Goal: Task Accomplishment & Management: Use online tool/utility

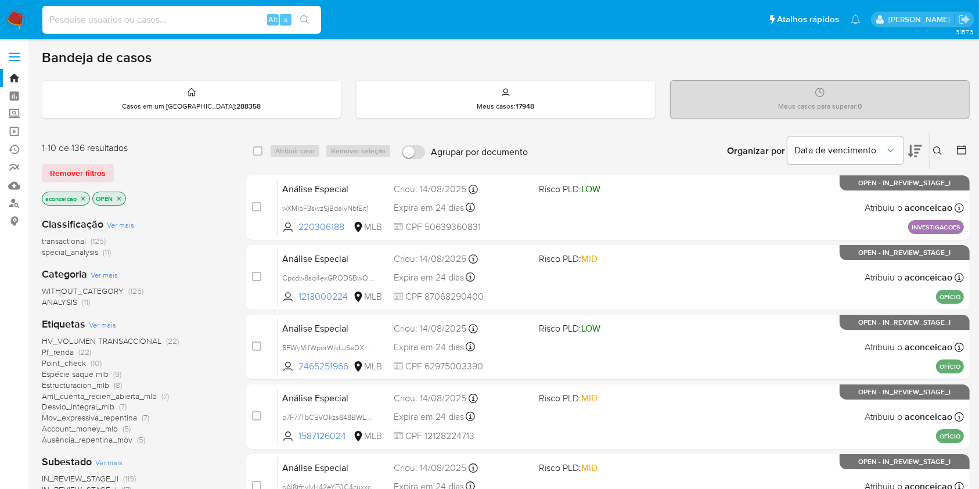
drag, startPoint x: 215, startPoint y: 26, endPoint x: 279, endPoint y: 19, distance: 64.3
click at [218, 30] on div "Alt s" at bounding box center [181, 20] width 279 height 28
paste input "5W350YdIP4Ng6Tce3nWlCwP7"
click at [320, 12] on input "5W350YdIP4Ng6Tce3nWlCwP7" at bounding box center [181, 19] width 279 height 15
type input "5W350YdIP4Ng6Tce3nWlCwP7"
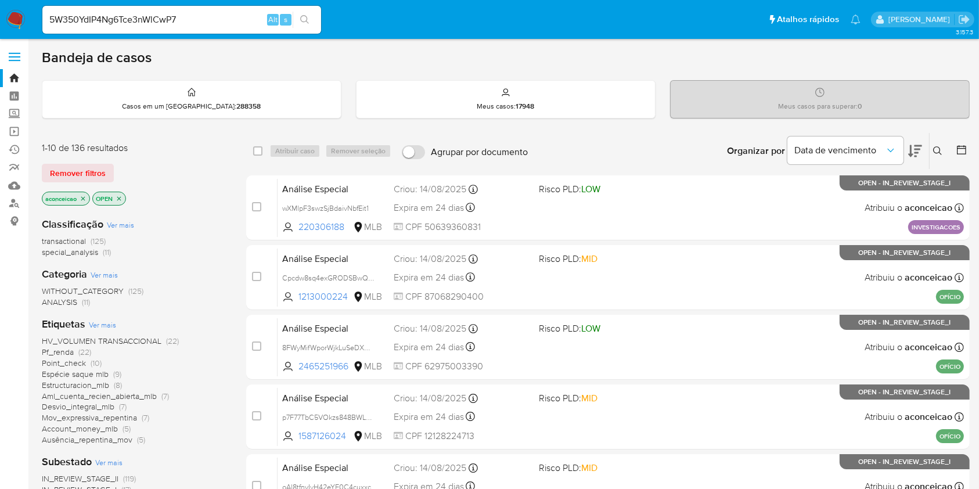
click at [311, 20] on button "search-icon" at bounding box center [305, 20] width 24 height 16
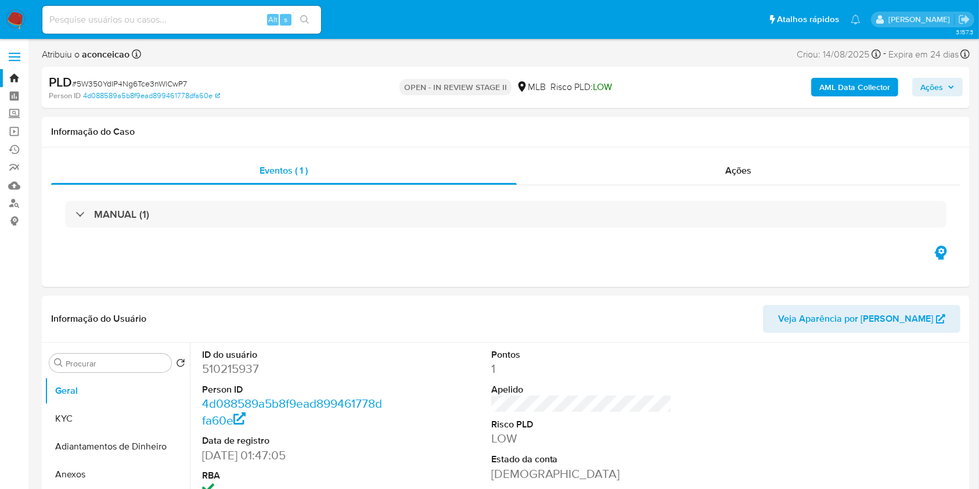
click at [950, 88] on icon "button" at bounding box center [950, 87] width 7 height 7
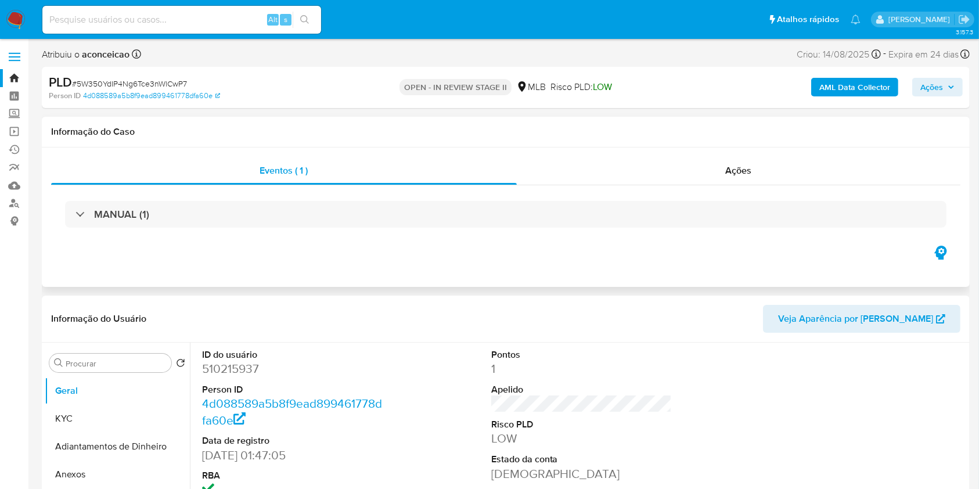
select select "10"
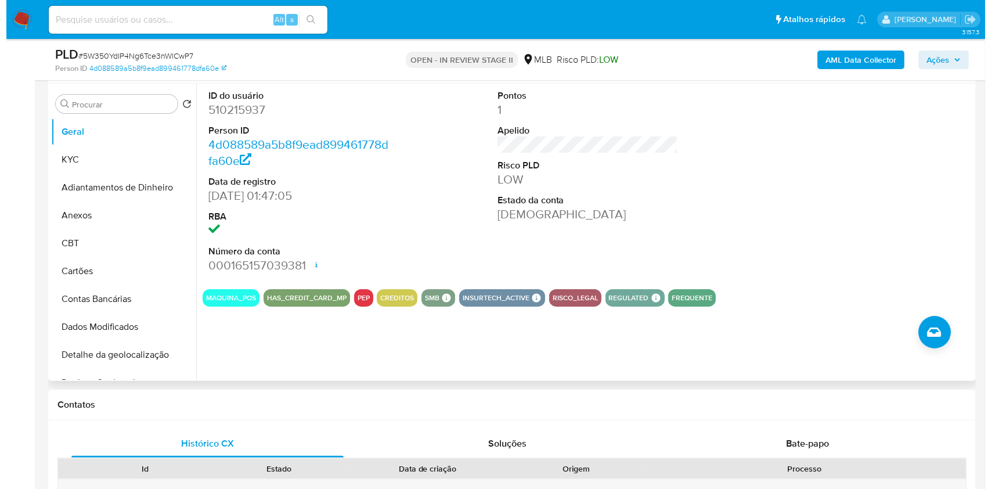
scroll to position [140, 0]
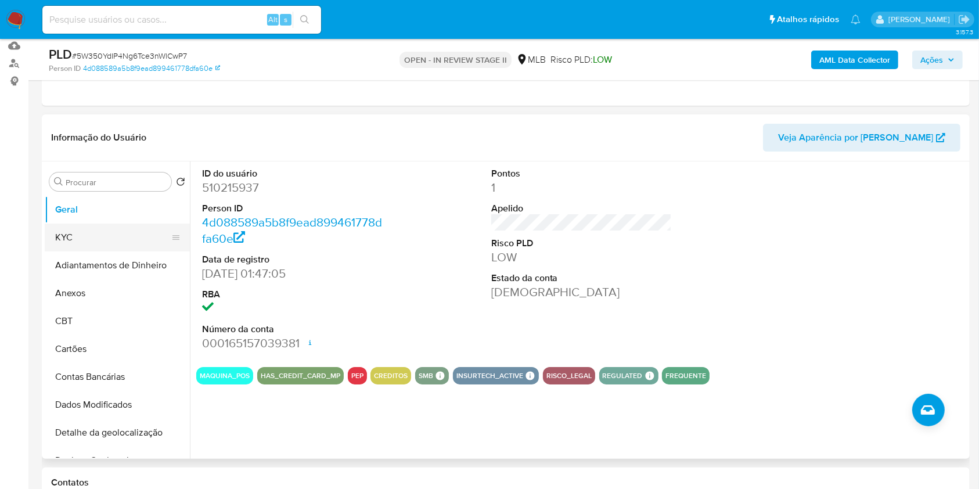
click at [121, 248] on button "KYC" at bounding box center [113, 238] width 136 height 28
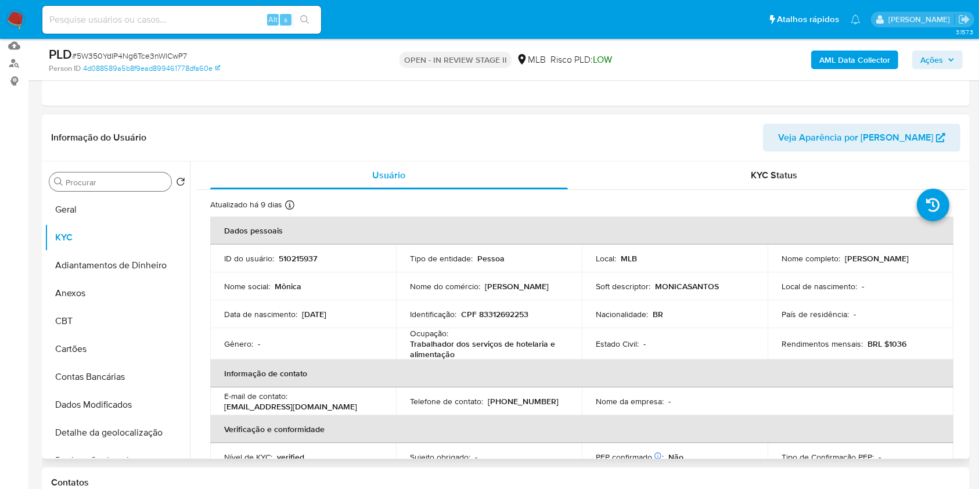
click at [116, 178] on input "Procurar" at bounding box center [116, 182] width 101 height 10
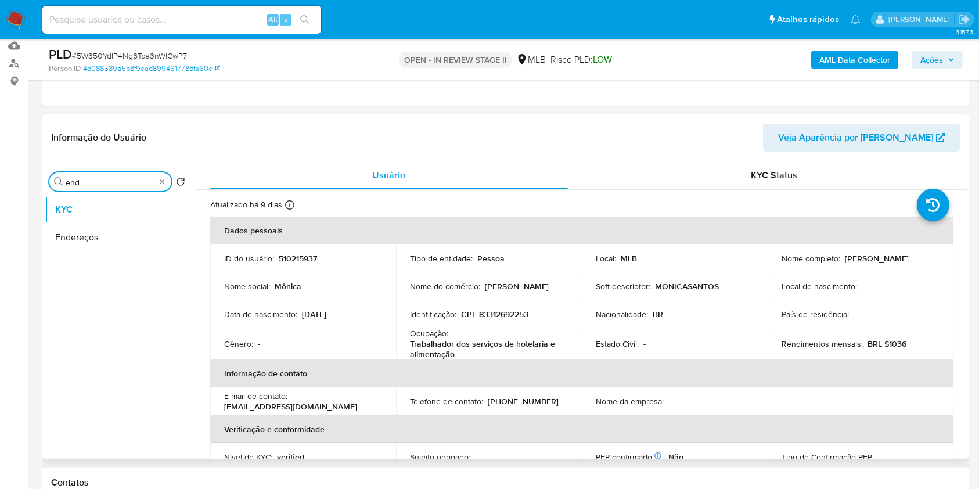
type input "end"
click at [457, 345] on p "Trabalhador dos serviços de hotelaria e alimentação" at bounding box center [486, 348] width 153 height 21
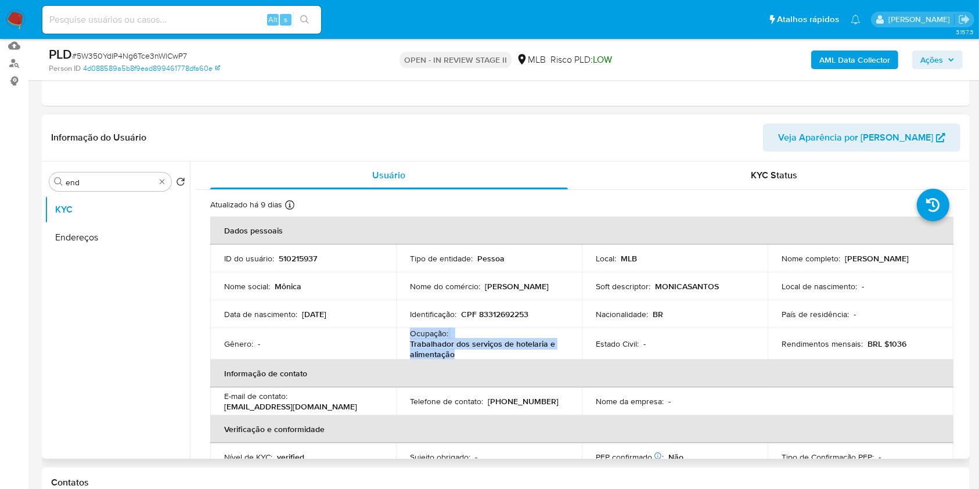
copy div "Ocupação : Trabalhador dos serviços de hotelaria e alimentação"
click at [457, 345] on p "Trabalhador dos serviços de hotelaria e alimentação" at bounding box center [486, 348] width 153 height 21
click at [114, 238] on button "Endereços" at bounding box center [113, 238] width 136 height 28
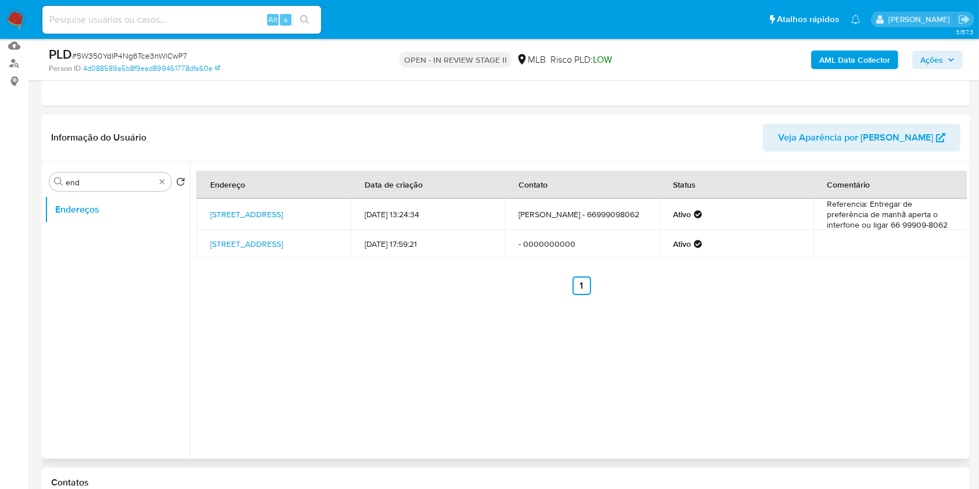
click at [384, 295] on ul "Anterior 1 Siguiente" at bounding box center [581, 285] width 770 height 19
click at [274, 216] on link "Rua São Francisco Xavier 345, Paranatinga, Mato Grosso, 78870000, Brasil 345" at bounding box center [246, 214] width 73 height 12
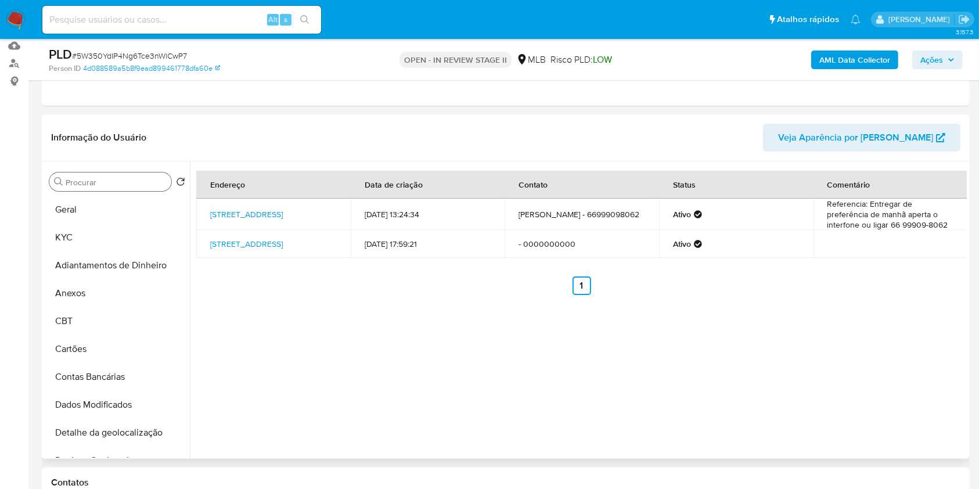
click at [144, 187] on div "Procurar" at bounding box center [110, 181] width 122 height 19
click at [137, 183] on input "Procurar" at bounding box center [116, 182] width 101 height 10
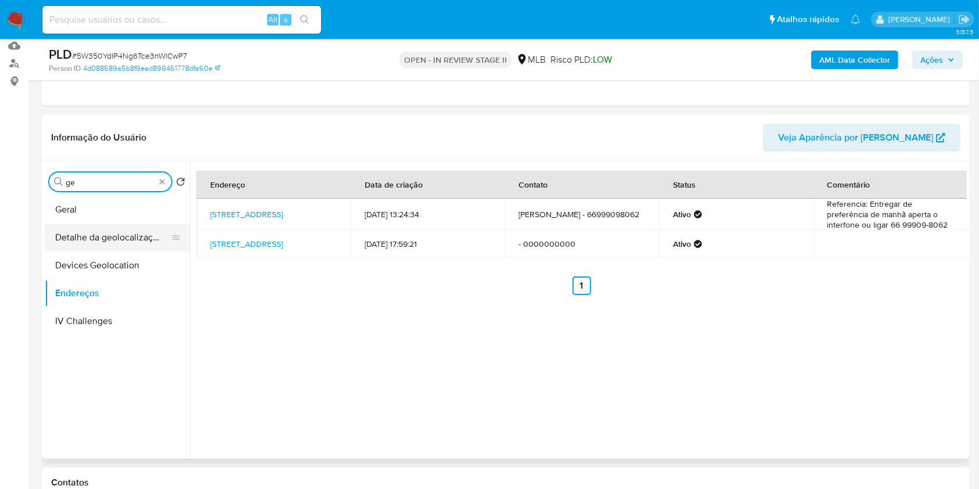
type input "ge"
click at [114, 235] on button "Detalhe da geolocalização" at bounding box center [113, 238] width 136 height 28
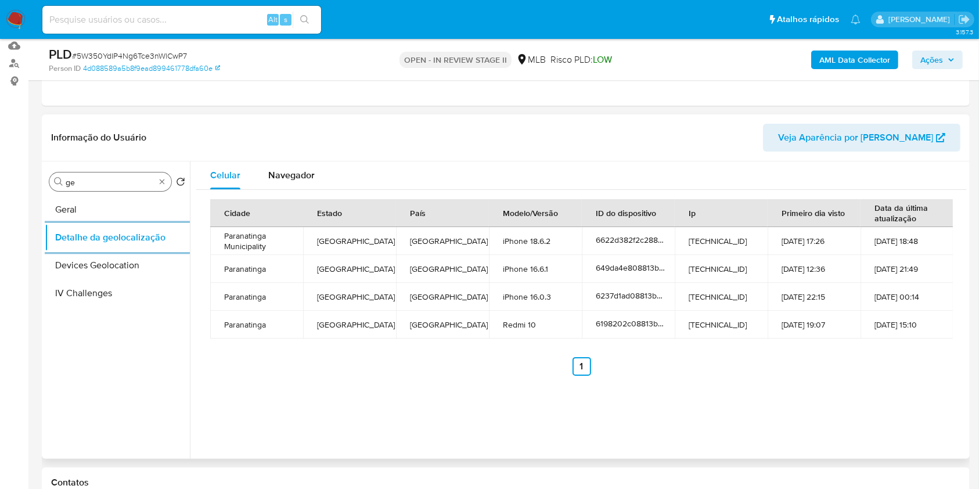
click at [154, 181] on input "ge" at bounding box center [110, 182] width 89 height 10
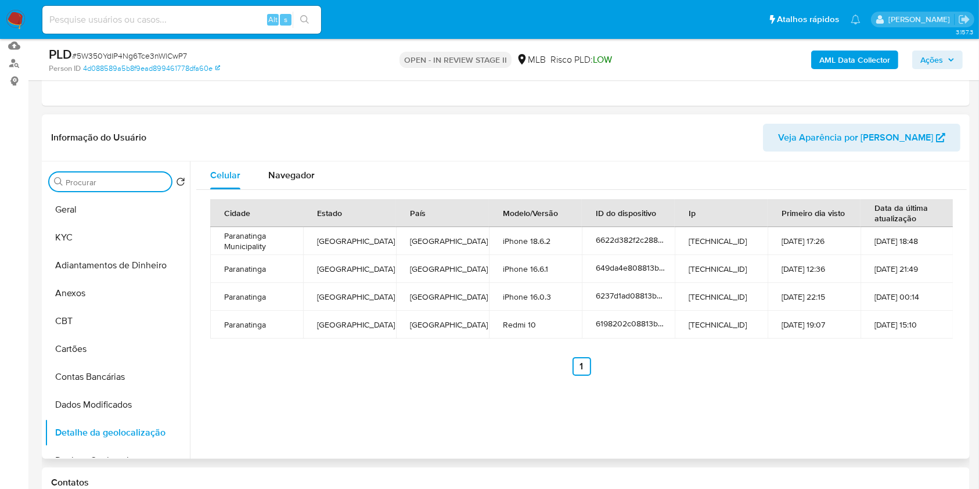
click at [150, 183] on input "Procurar" at bounding box center [116, 182] width 101 height 10
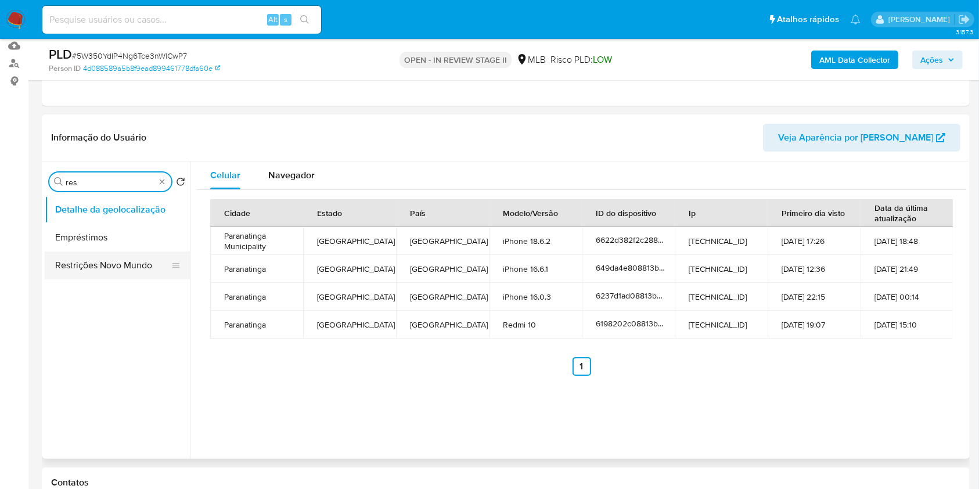
type input "res"
click at [124, 257] on button "Restrições Novo Mundo" at bounding box center [113, 265] width 136 height 28
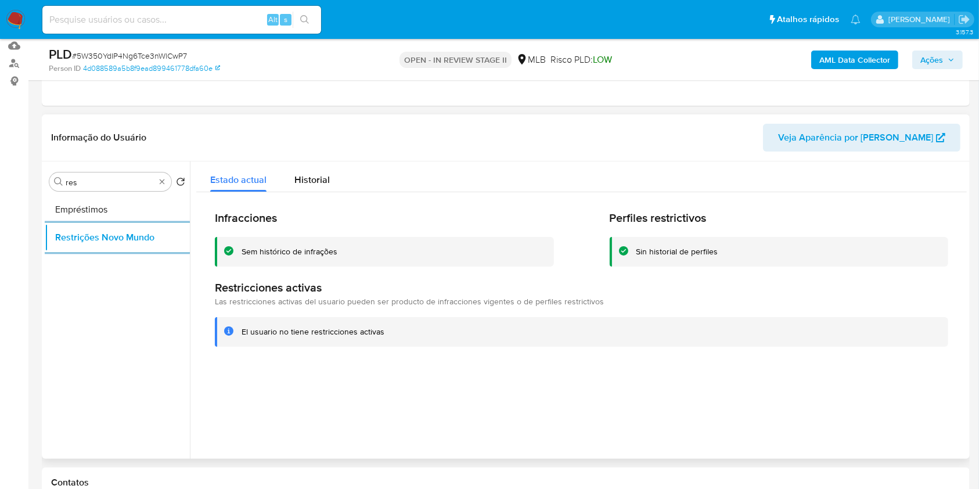
click at [168, 172] on div "Procurar res" at bounding box center [110, 181] width 122 height 19
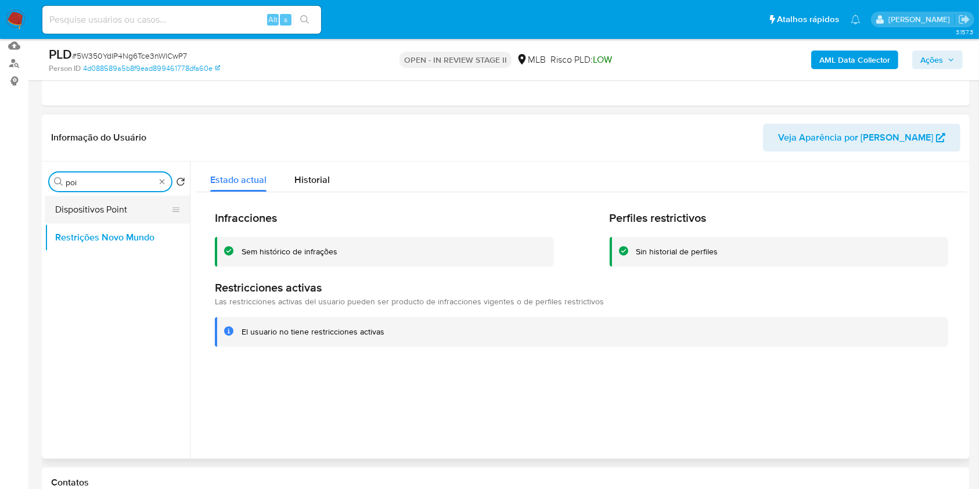
type input "poi"
click at [140, 212] on button "Dispositivos Point" at bounding box center [113, 210] width 136 height 28
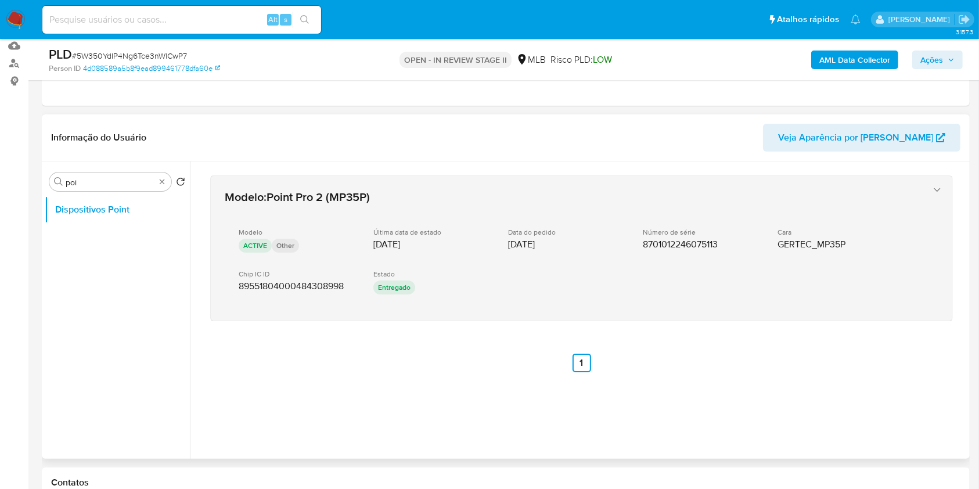
click at [570, 184] on div "Modelo : Point Pro 2 (MP35P) Modelo ACTIVE Other Última data de estado 23/08/20…" at bounding box center [570, 248] width 700 height 128
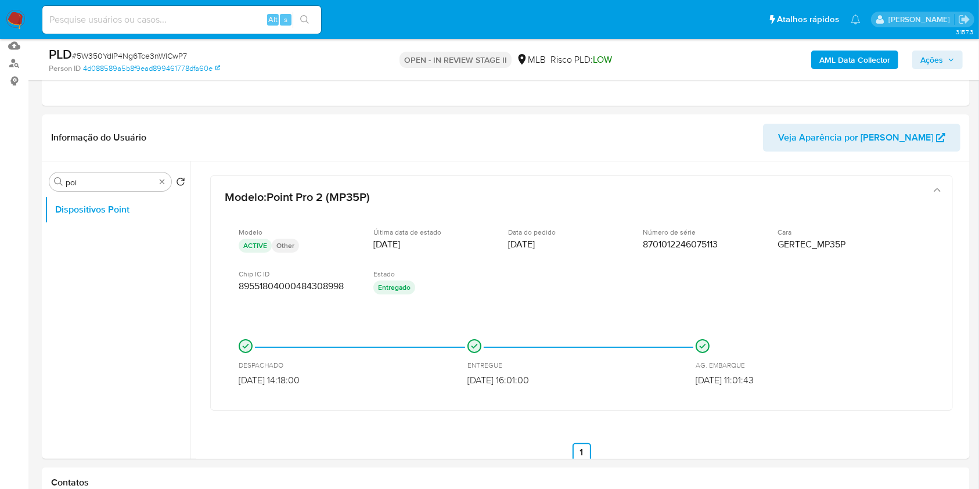
click at [853, 66] on b "AML Data Collector" at bounding box center [854, 60] width 71 height 19
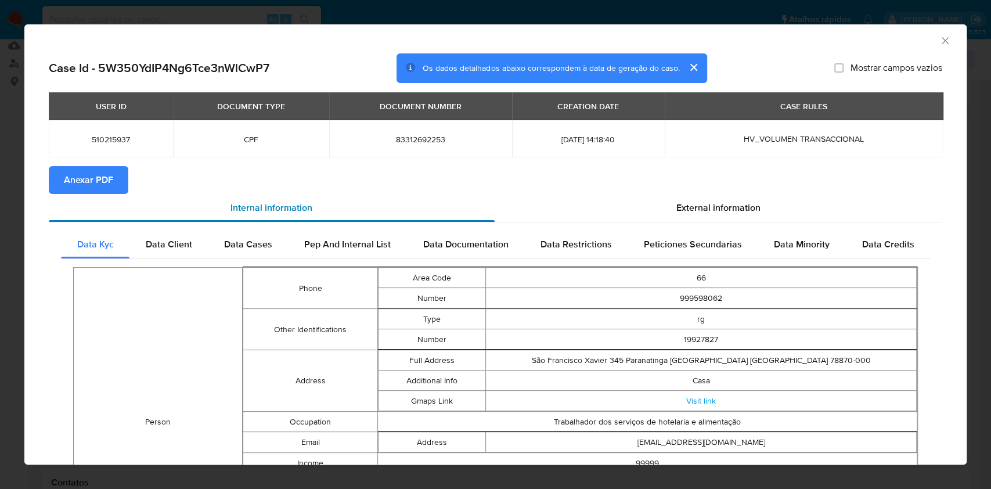
drag, startPoint x: 113, startPoint y: 185, endPoint x: 106, endPoint y: 197, distance: 14.3
click at [106, 197] on section "Case Id - 5W350YdIP4Ng6Tce3nWlCwP7 Os dados detalhados abaixo correspondem à da…" at bounding box center [495, 414] width 893 height 723
drag, startPoint x: 934, startPoint y: 38, endPoint x: 895, endPoint y: 48, distance: 40.1
click at [939, 39] on icon "Fechar a janela" at bounding box center [945, 41] width 12 height 12
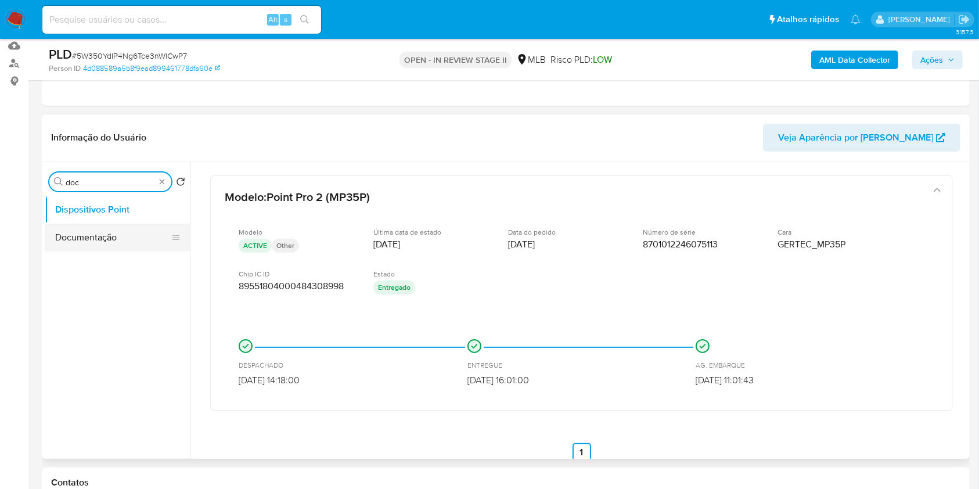
type input "doc"
click at [121, 248] on button "Documentação" at bounding box center [117, 238] width 145 height 28
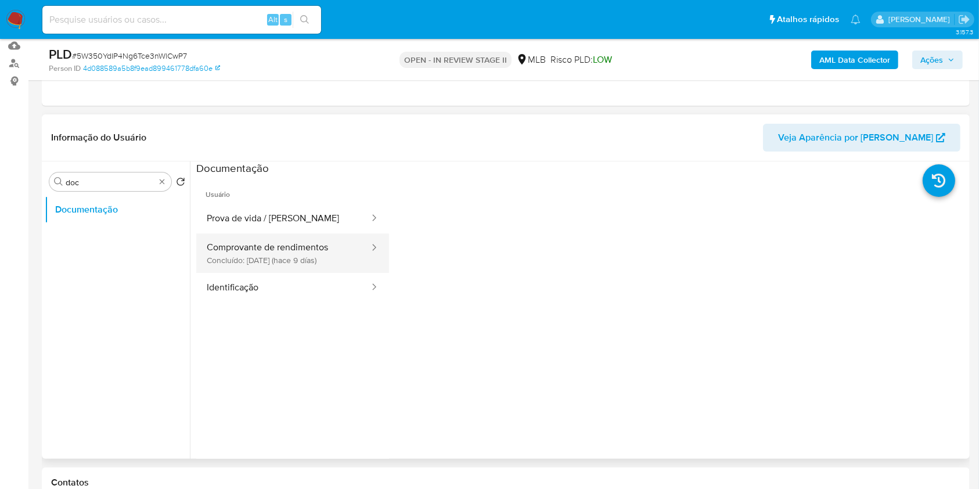
click at [286, 258] on button "Comprovante de rendimentos Concluído: 26/08/2025 (hace 9 días)" at bounding box center [283, 252] width 174 height 39
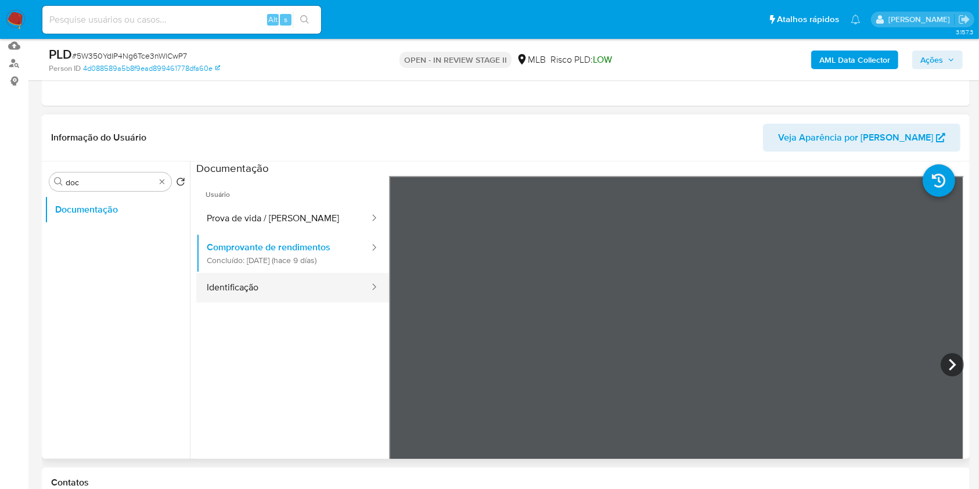
click at [278, 290] on button "Identificação" at bounding box center [283, 288] width 174 height 30
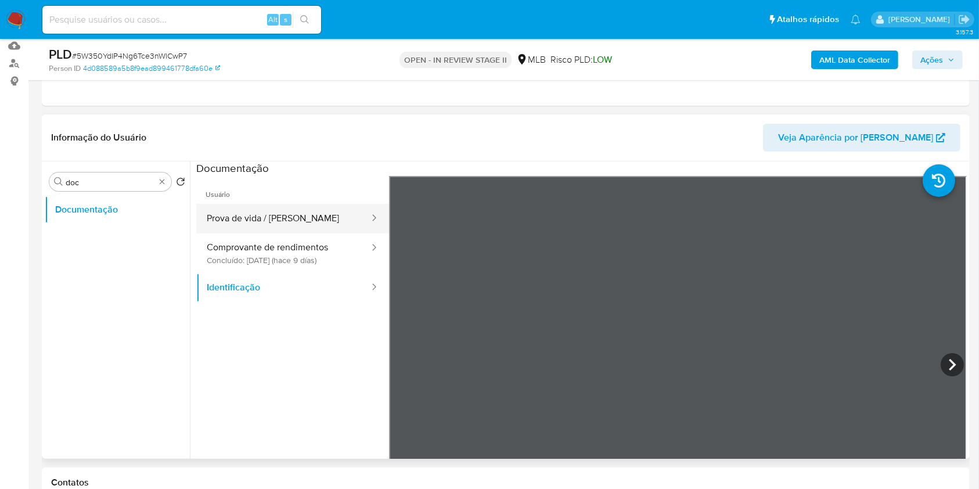
click at [277, 219] on button "Prova de vida / [PERSON_NAME]" at bounding box center [283, 219] width 174 height 30
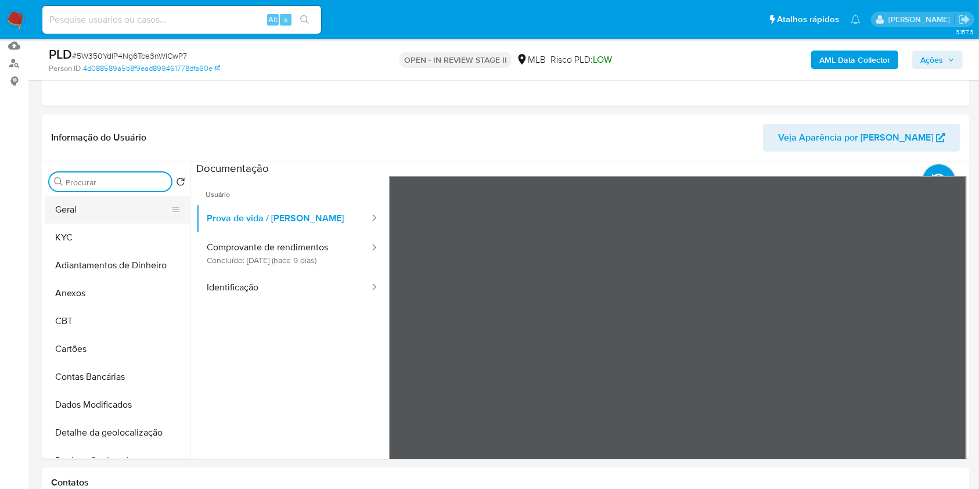
click at [117, 214] on button "Geral" at bounding box center [113, 210] width 136 height 28
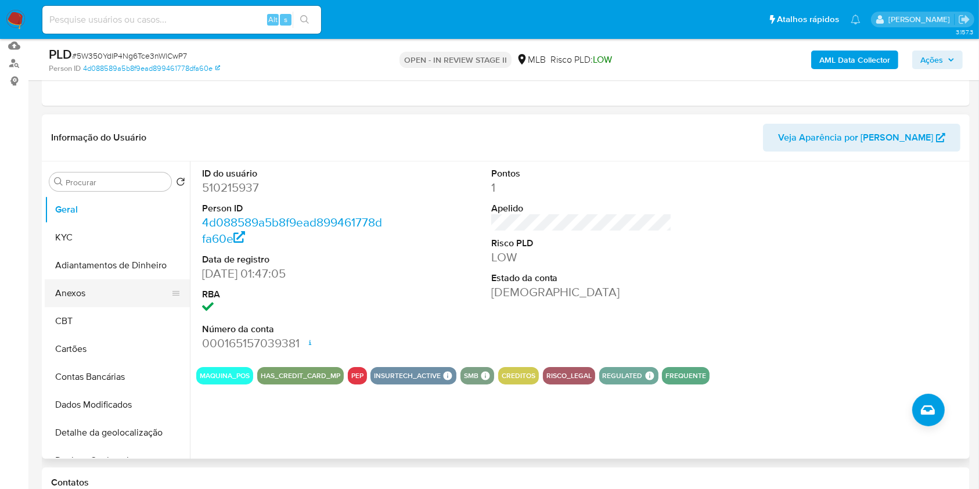
click at [98, 292] on button "Anexos" at bounding box center [113, 293] width 136 height 28
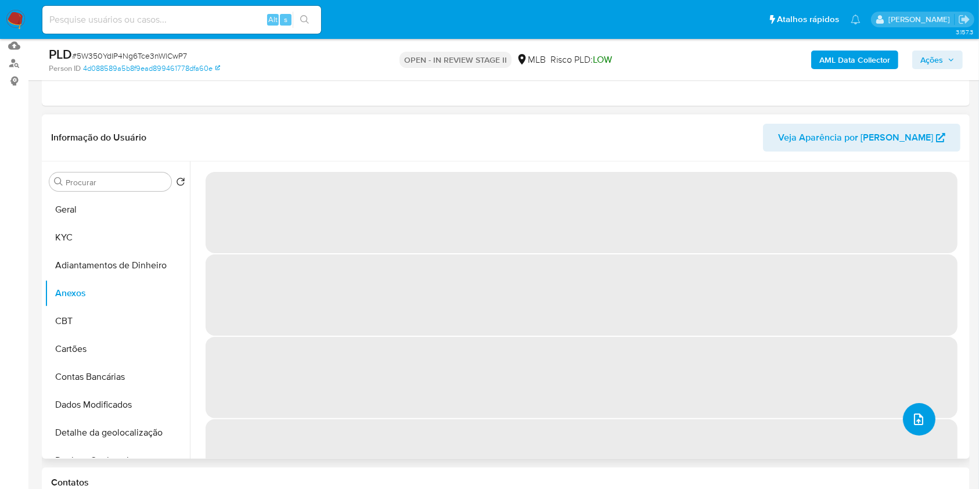
click at [920, 421] on span "upload-file" at bounding box center [918, 419] width 14 height 14
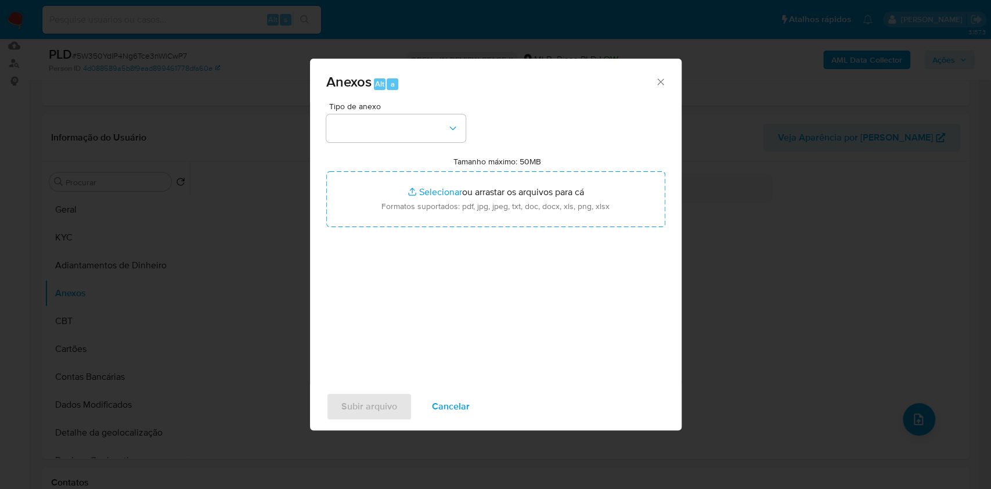
click at [421, 144] on div "Tipo de anexo Tamanho máximo: 50MB Selecionar arquivos Selecionar ou arrastar o…" at bounding box center [495, 239] width 339 height 274
click at [412, 134] on button "button" at bounding box center [395, 128] width 139 height 28
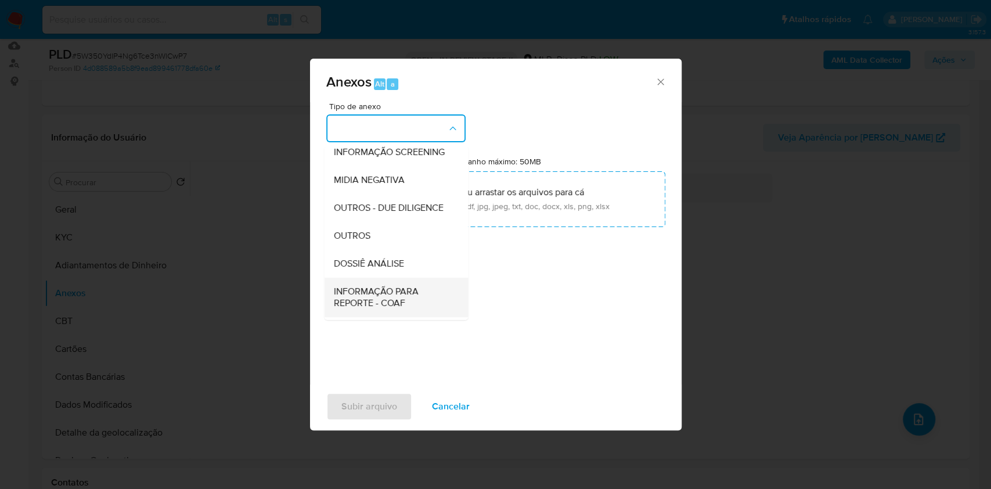
scroll to position [178, 0]
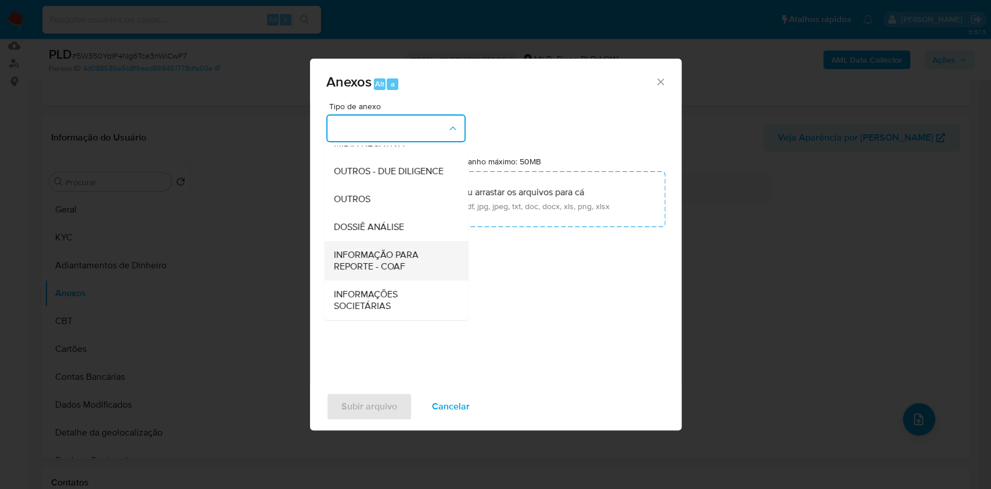
click at [393, 266] on span "INFORMAÇÃO PARA REPORTE - COAF" at bounding box center [392, 260] width 118 height 23
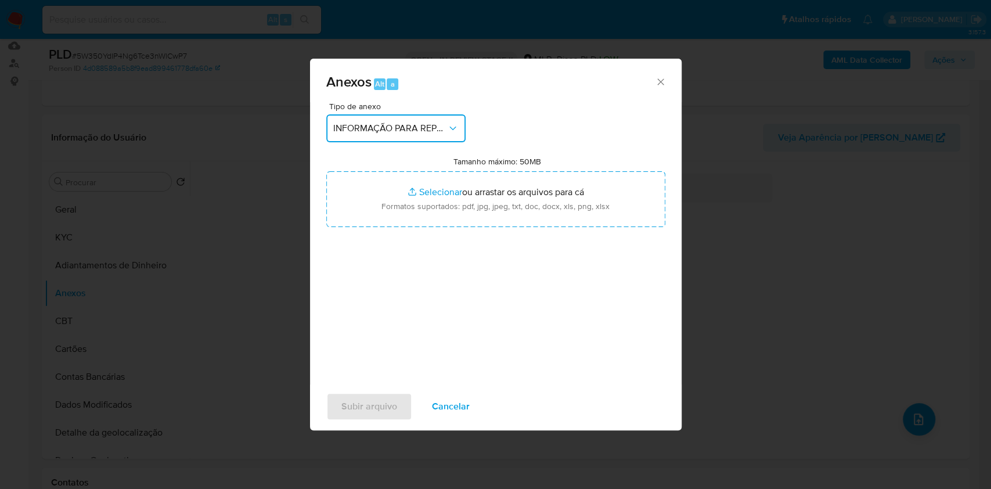
drag, startPoint x: 395, startPoint y: 128, endPoint x: 397, endPoint y: 138, distance: 10.6
click at [395, 128] on span "INFORMAÇÃO PARA REPORTE - COAF" at bounding box center [390, 128] width 114 height 12
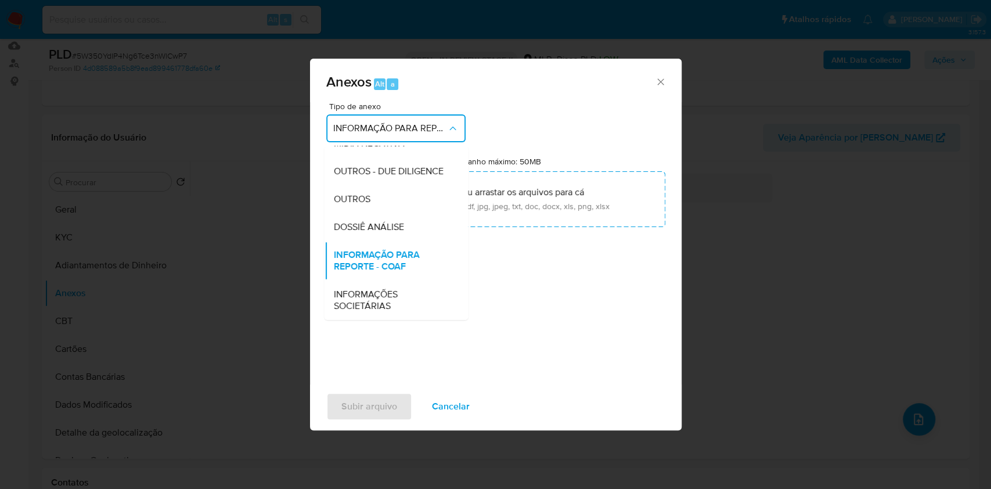
drag, startPoint x: 414, startPoint y: 203, endPoint x: 825, endPoint y: 89, distance: 426.7
click at [423, 200] on div "OUTROS" at bounding box center [392, 199] width 118 height 28
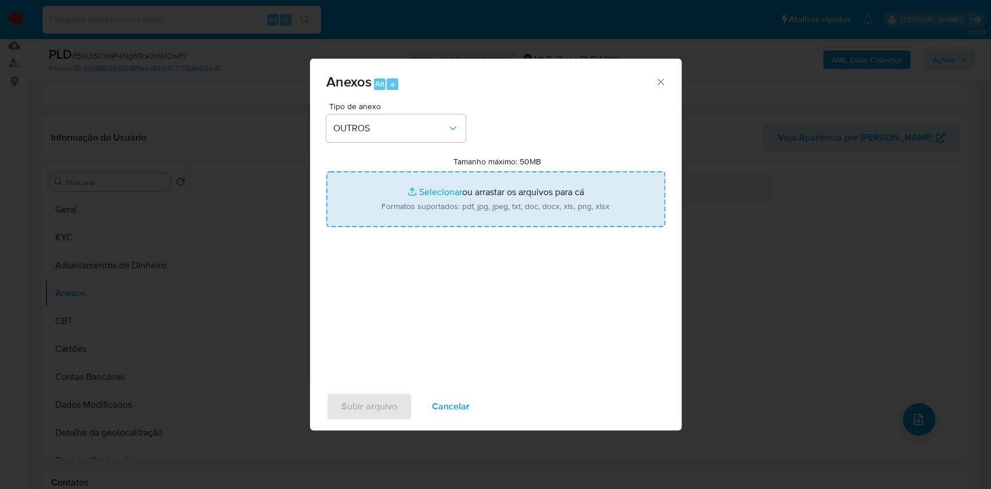
type input "C:\fakepath\Mulan 510215937_Monica Dos Santos Almeida de Azevedo 2025_09_02_15_…"
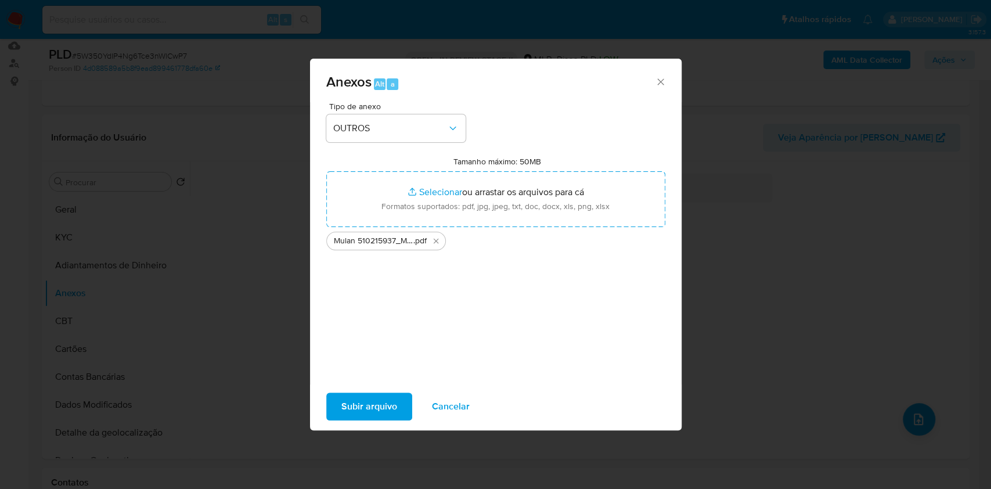
click at [372, 413] on span "Subir arquivo" at bounding box center [369, 407] width 56 height 26
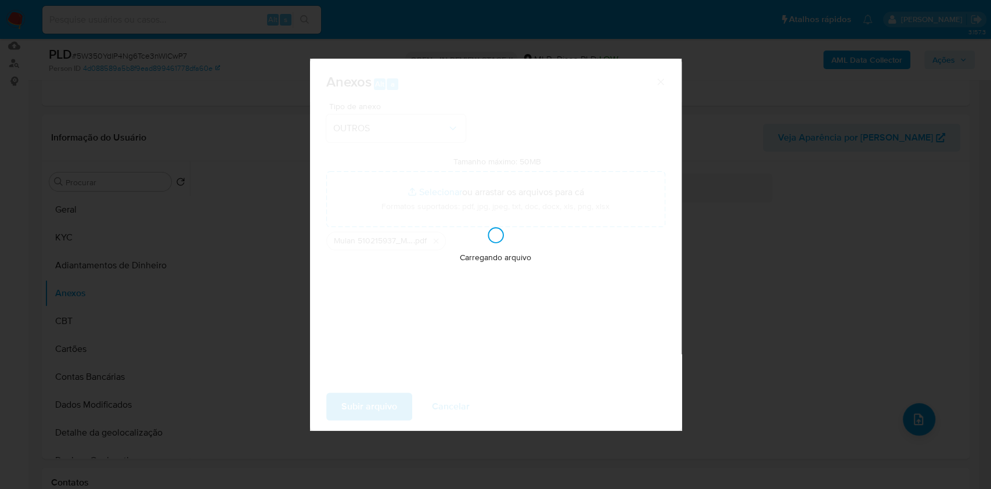
click at [817, 221] on div "Anexos Alt a Tipo de anexo OUTROS Tamanho máximo: 50MB Selecionar arquivos Sele…" at bounding box center [495, 244] width 991 height 489
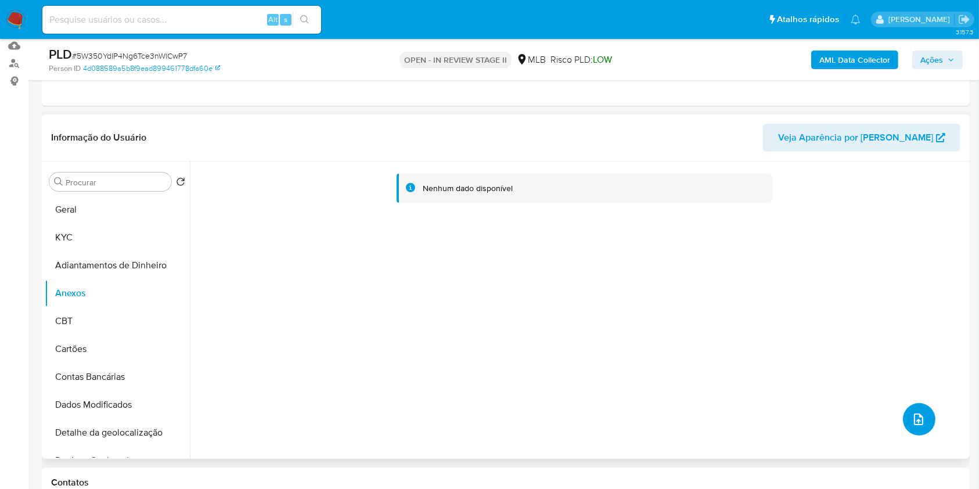
click at [913, 412] on icon "upload-file" at bounding box center [918, 419] width 14 height 14
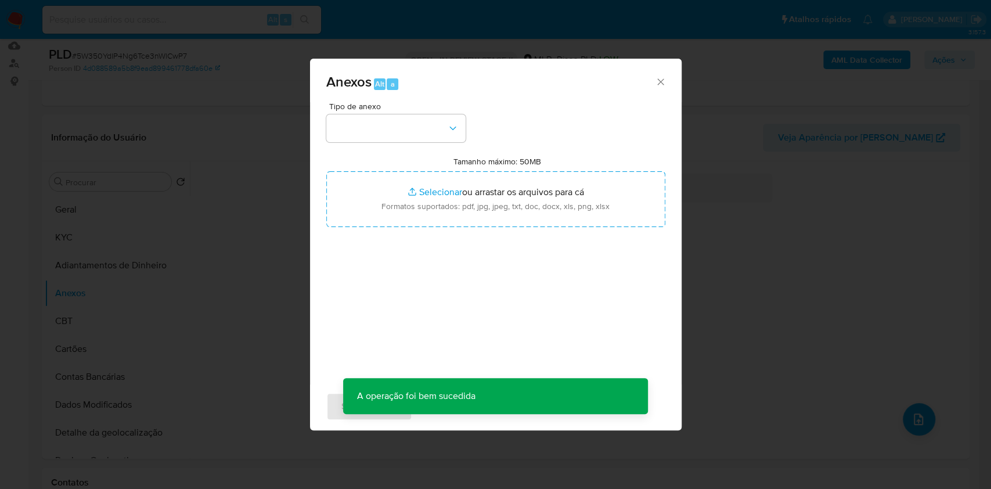
click at [455, 142] on div "Tipo de anexo Tamanho máximo: 50MB Selecionar arquivos Selecionar ou arrastar o…" at bounding box center [495, 239] width 339 height 274
click at [437, 137] on div "Anexos Alt a Tipo de anexo Tamanho máximo: 50MB Selecionar arquivos Selecionar …" at bounding box center [496, 245] width 372 height 372
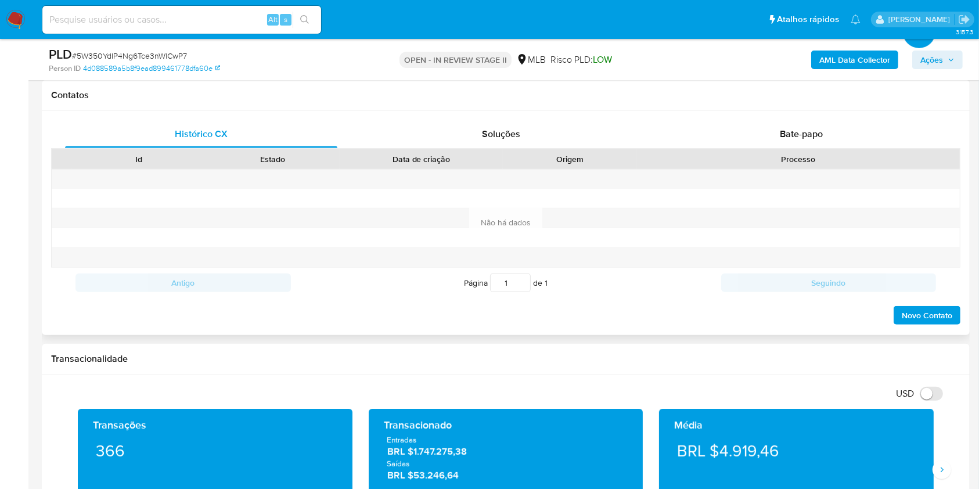
scroll to position [218, 0]
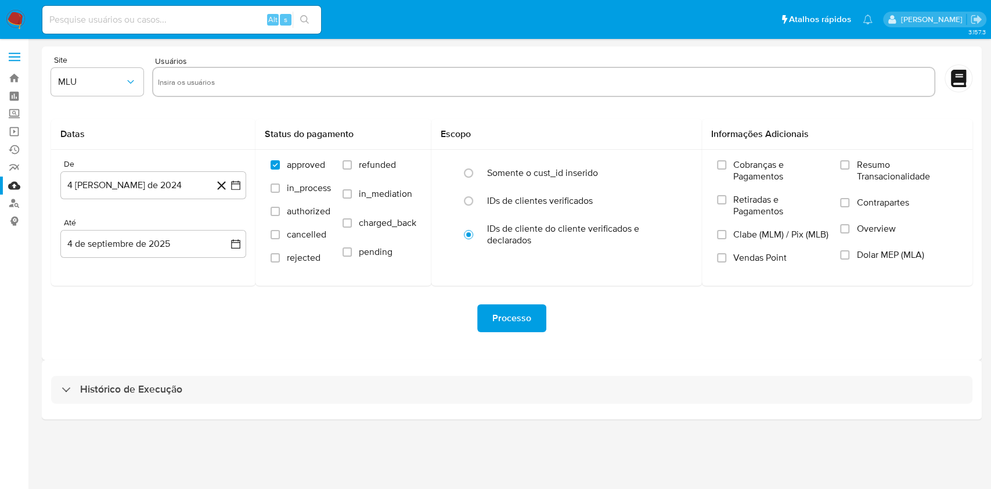
drag, startPoint x: 492, startPoint y: 384, endPoint x: 509, endPoint y: 368, distance: 23.0
click at [493, 385] on div "Histórico de Execução" at bounding box center [511, 390] width 921 height 28
select select "10"
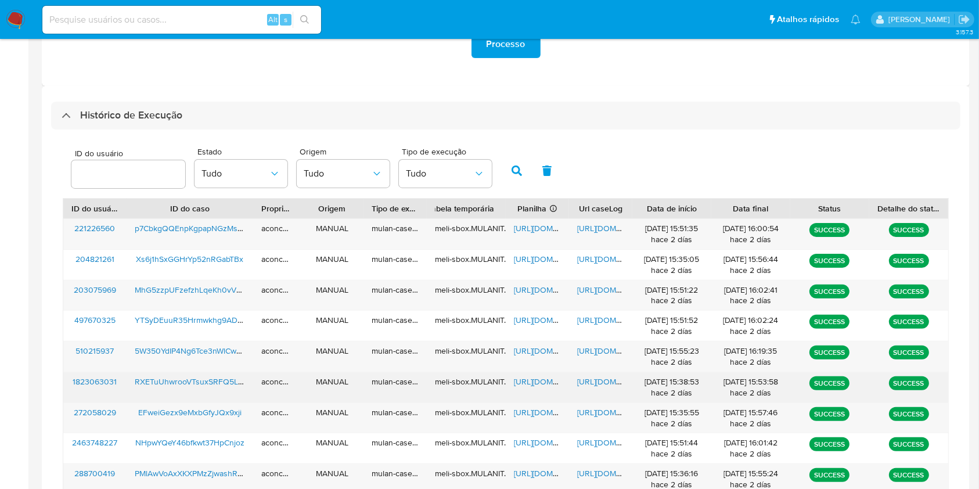
scroll to position [376, 0]
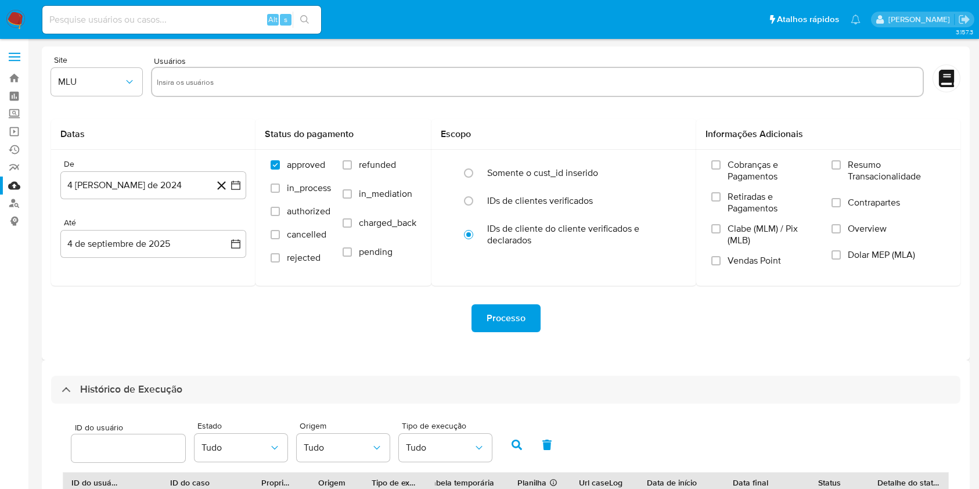
select select "10"
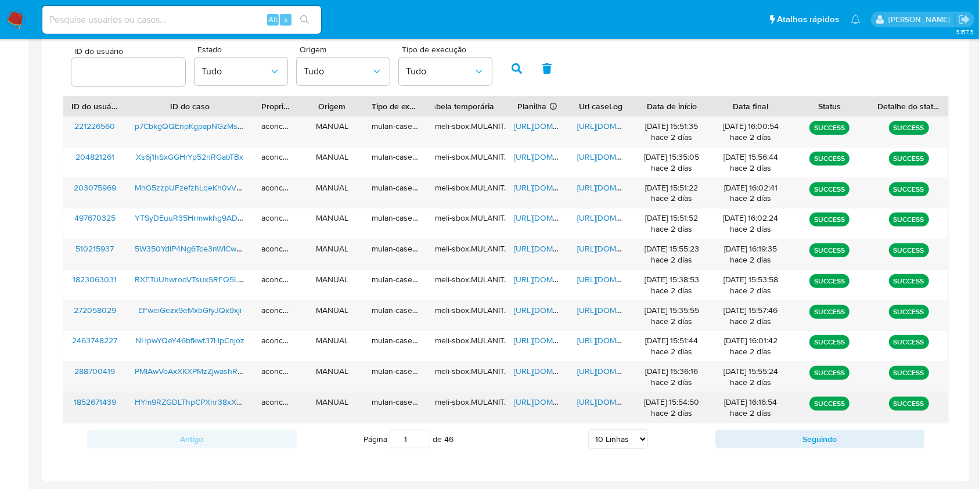
click at [523, 402] on span "https://docs.google.com/spreadsheets/d/1fpzNqSd3UoqCDkwU0mFMwl-26Co7Pe6zWiVWimx…" at bounding box center [554, 402] width 80 height 12
click at [596, 402] on span "https://docs.google.com/document/d/12F28AFrzMdTTZmimuvR0XTU9YBrhmBItCnt4zq7ig-8…" at bounding box center [617, 402] width 80 height 12
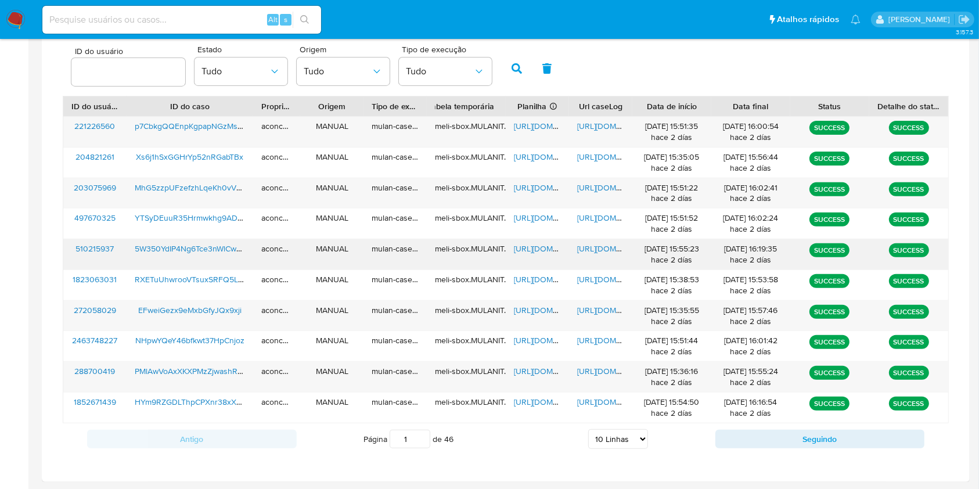
click at [599, 247] on span "https://docs.google.com/document/d/1ybOA6zCkemhWr1i6kDDkR2b7G6ollHxN-i8GSzkmXK0…" at bounding box center [617, 249] width 80 height 12
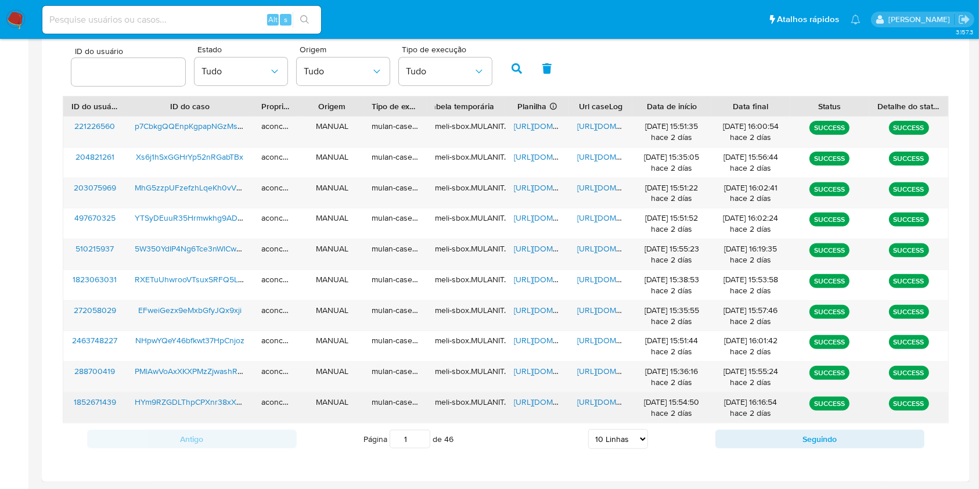
click at [592, 398] on span "https://docs.google.com/document/d/12F28AFrzMdTTZmimuvR0XTU9YBrhmBItCnt4zq7ig-8…" at bounding box center [617, 402] width 80 height 12
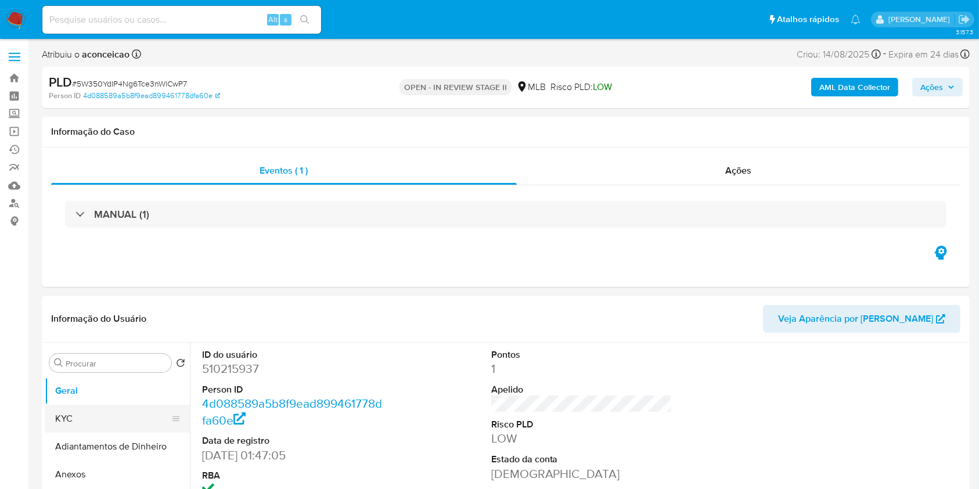
select select "10"
click at [117, 425] on button "KYC" at bounding box center [113, 419] width 136 height 28
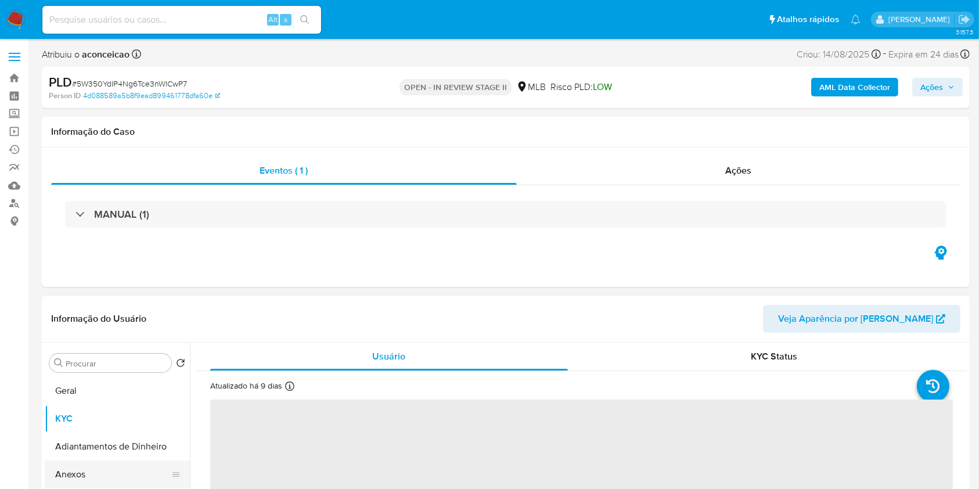
click at [125, 470] on button "Anexos" at bounding box center [113, 474] width 136 height 28
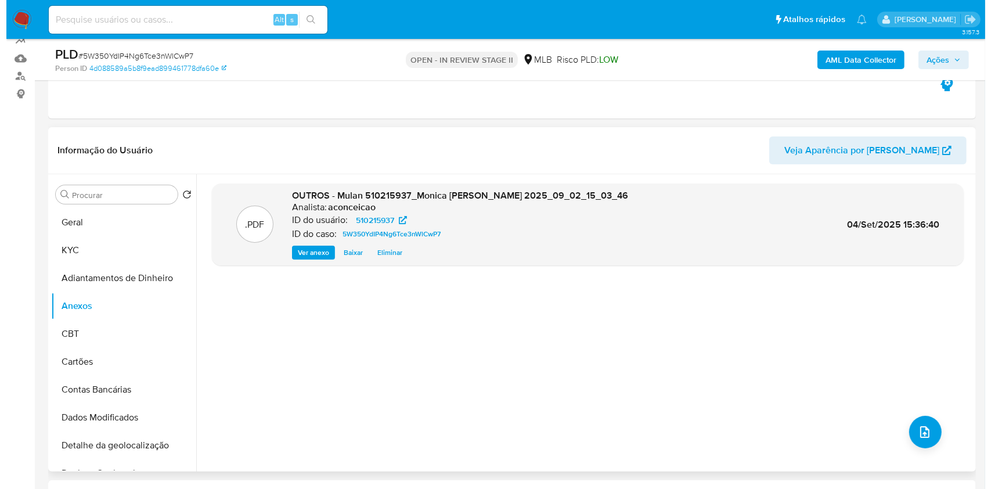
scroll to position [154, 0]
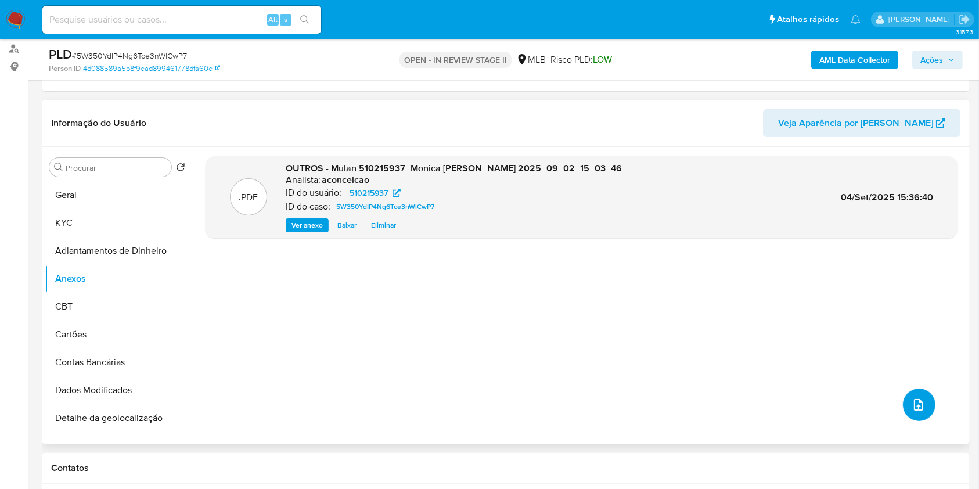
click at [917, 401] on icon "upload-file" at bounding box center [918, 405] width 9 height 12
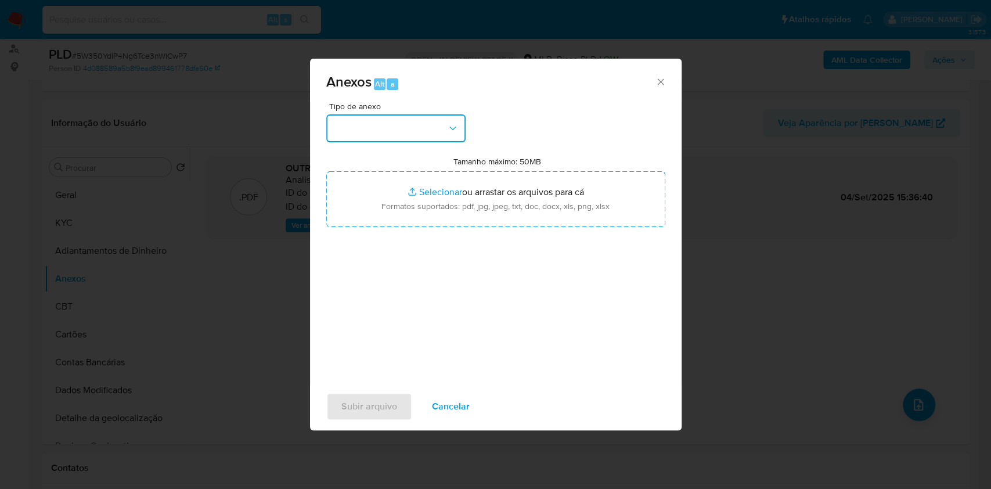
click at [449, 129] on icon "button" at bounding box center [453, 128] width 12 height 12
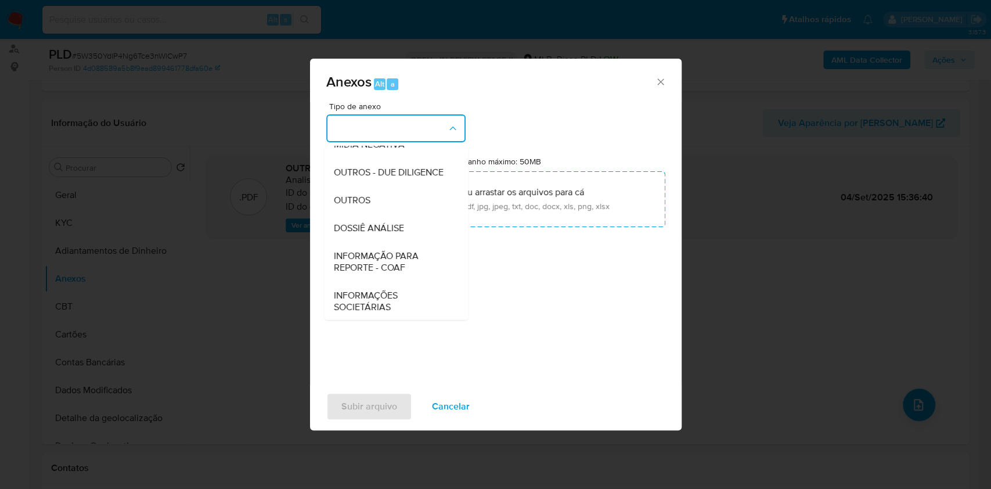
drag, startPoint x: 403, startPoint y: 224, endPoint x: 727, endPoint y: 44, distance: 370.4
click at [404, 214] on div "OUTROS" at bounding box center [392, 200] width 118 height 28
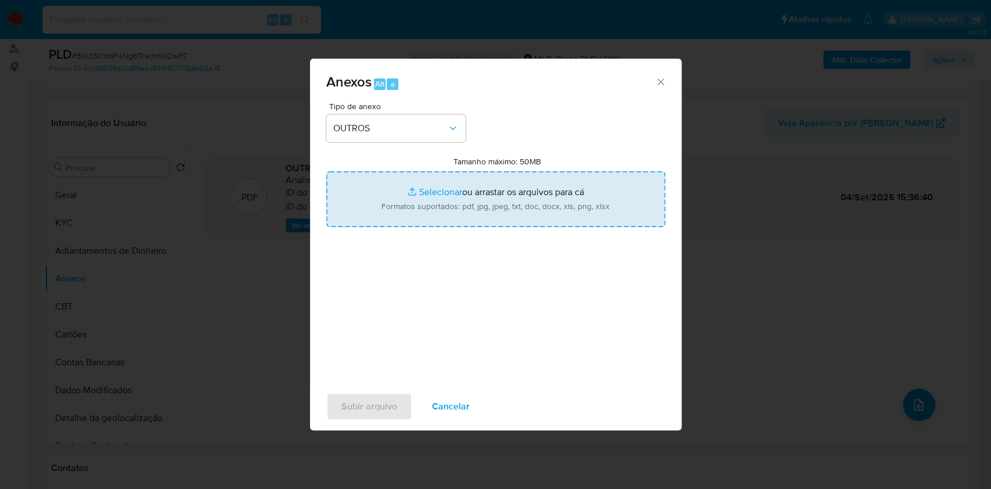
type input "C:\fakepath\SAR - XXXX - CPF 83312692253 - MONICA DOS SANTOS ALMEIDA DE AZEVEDO…"
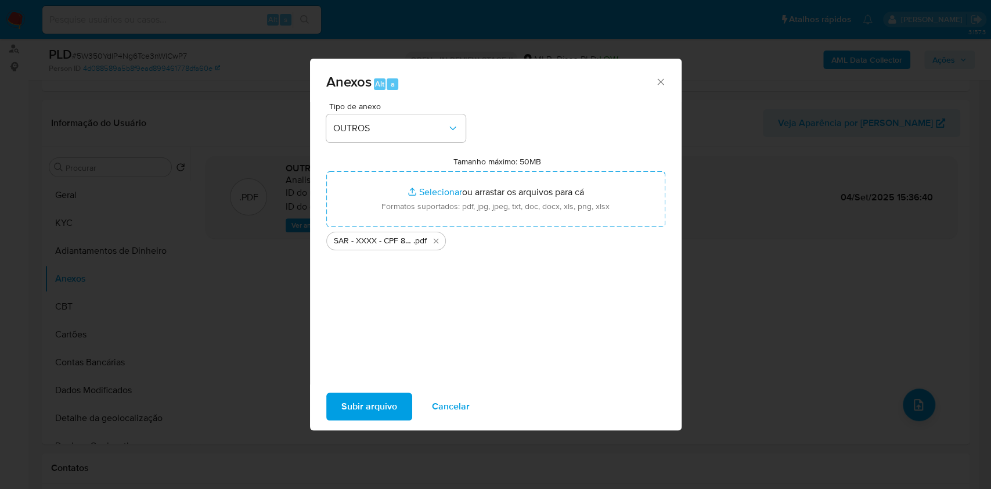
click at [383, 406] on span "Subir arquivo" at bounding box center [369, 407] width 56 height 26
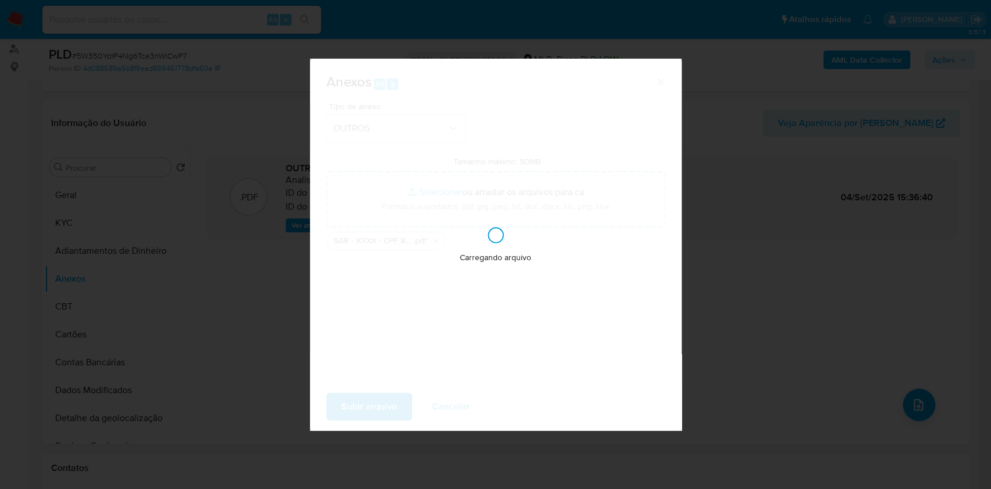
click at [792, 190] on div "Anexos Alt a Tipo de anexo OUTROS Tamanho máximo: 50MB Selecionar arquivos Sele…" at bounding box center [495, 244] width 991 height 489
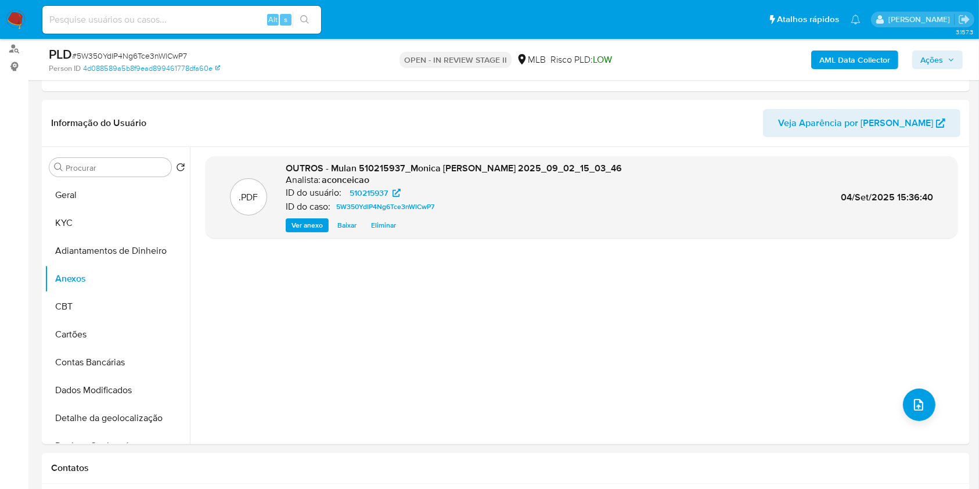
drag, startPoint x: 946, startPoint y: 60, endPoint x: 907, endPoint y: 70, distance: 40.6
click at [945, 61] on span "Ações" at bounding box center [937, 60] width 34 height 16
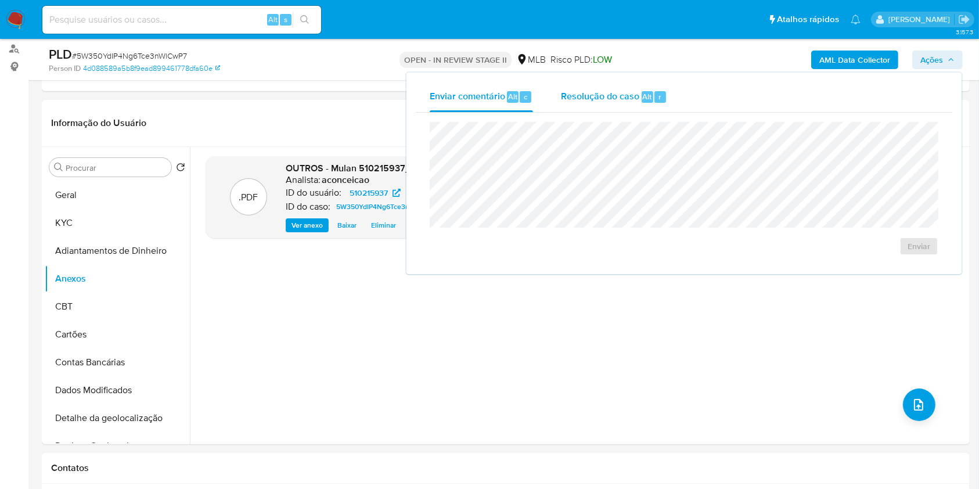
click at [628, 105] on div "Resolução do caso Alt r" at bounding box center [614, 97] width 106 height 30
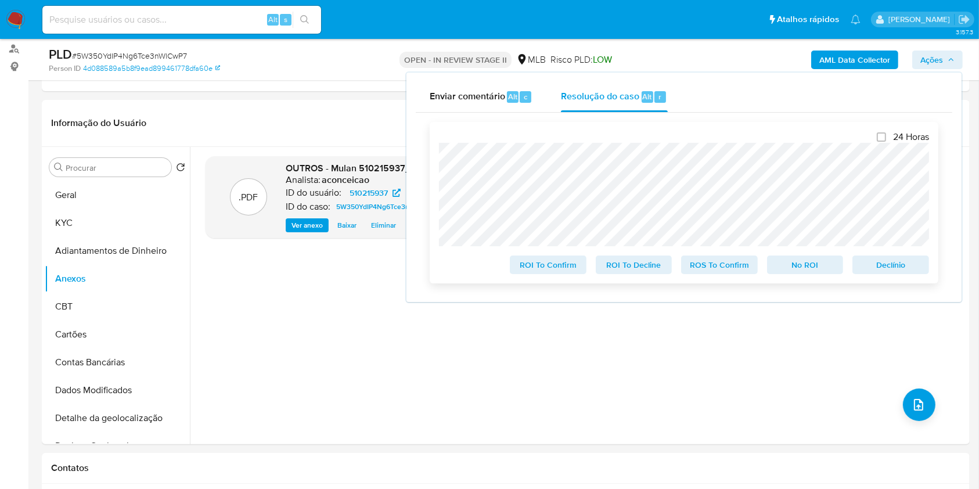
click at [715, 262] on span "ROS To Confirm" at bounding box center [719, 265] width 60 height 16
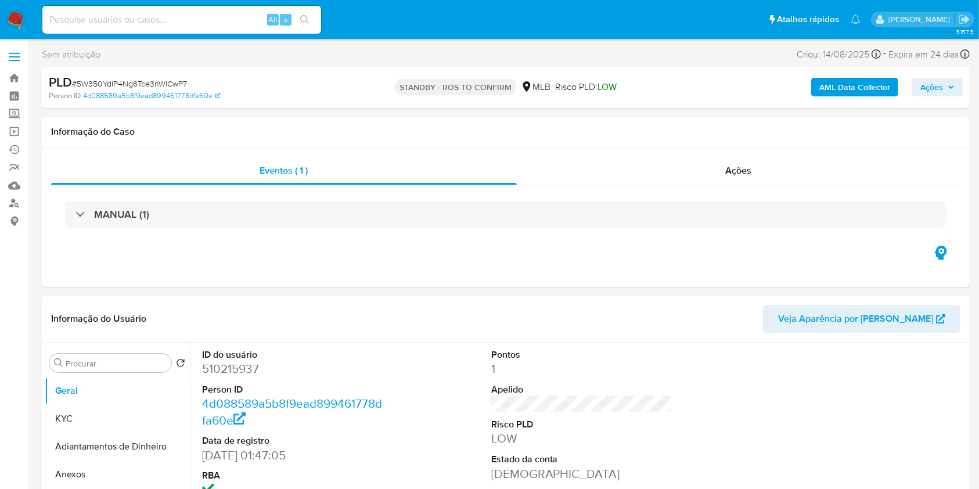
select select "10"
drag, startPoint x: 230, startPoint y: 25, endPoint x: 302, endPoint y: 9, distance: 73.2
click at [232, 26] on input at bounding box center [181, 19] width 279 height 15
paste input "HYm9RZGDLThpCPXnr38xXxaC"
type input "HYm9RZGDLThpCPXnr38xXxaC"
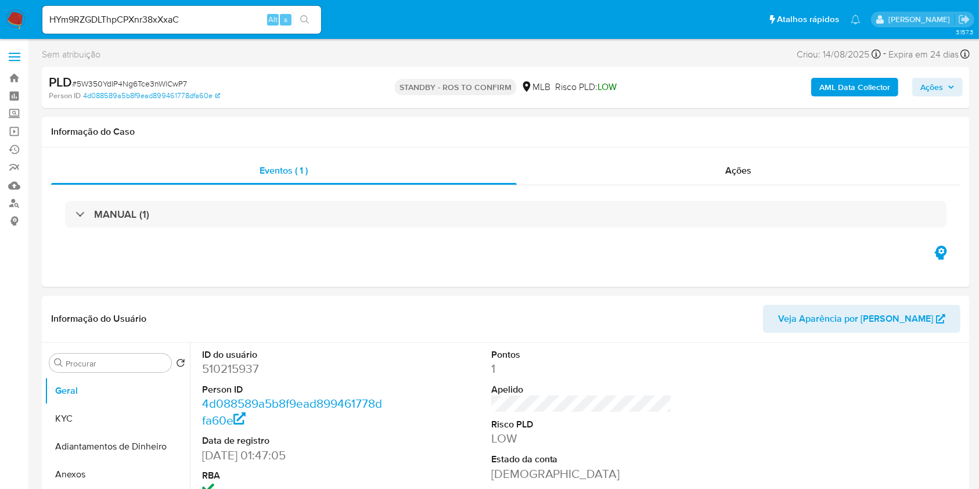
click at [309, 20] on button "search-icon" at bounding box center [305, 20] width 24 height 16
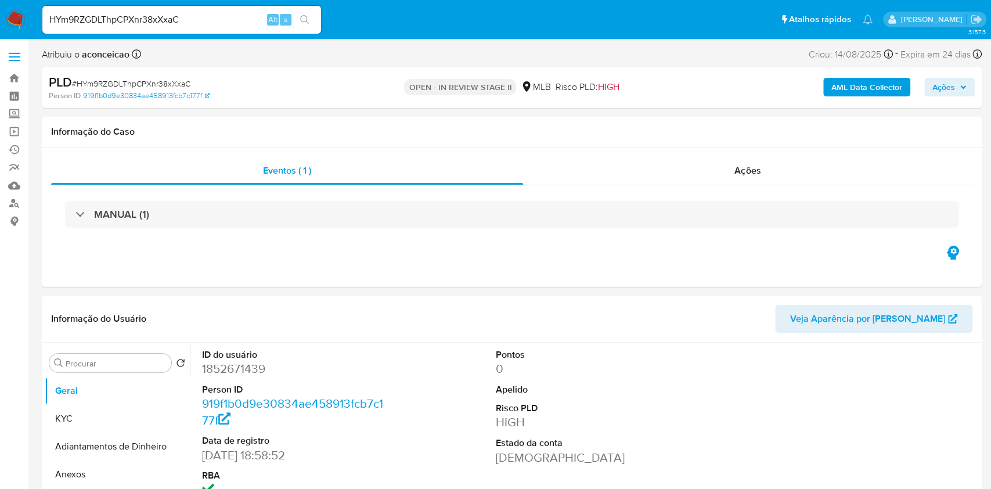
select select "10"
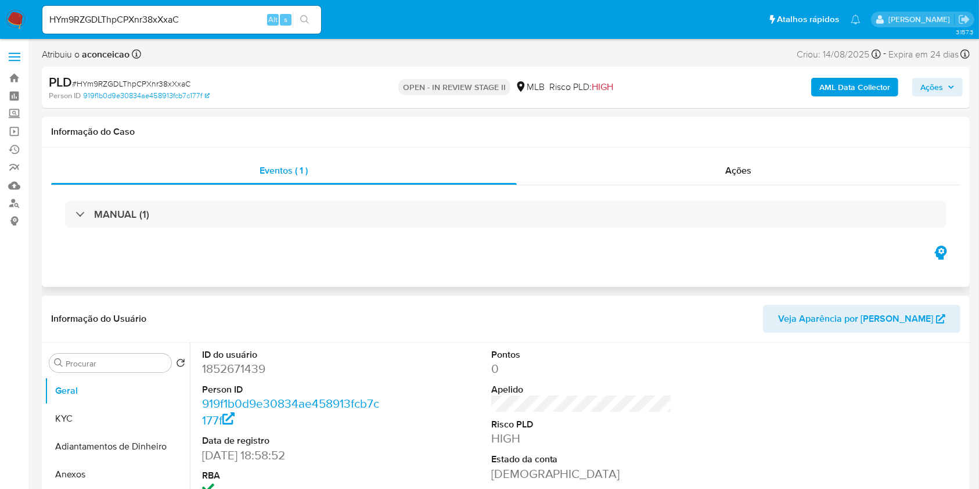
scroll to position [154, 0]
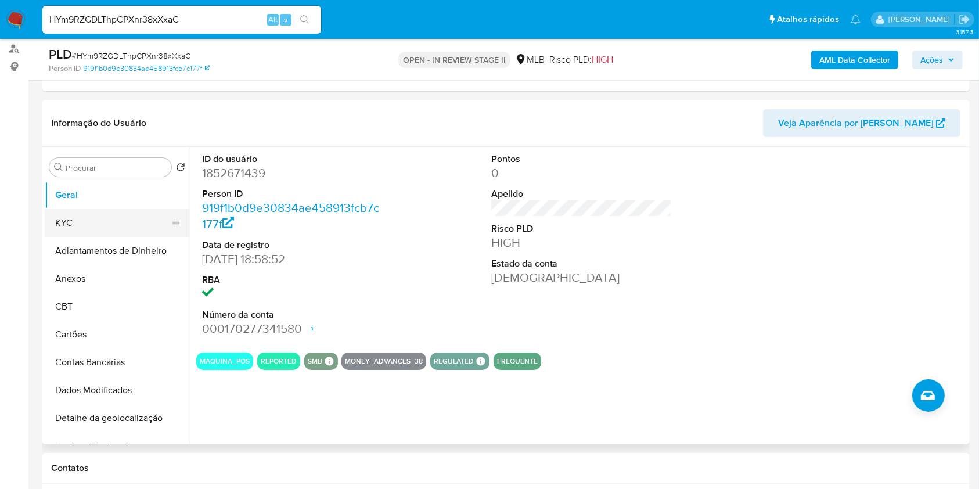
click at [110, 235] on button "KYC" at bounding box center [113, 223] width 136 height 28
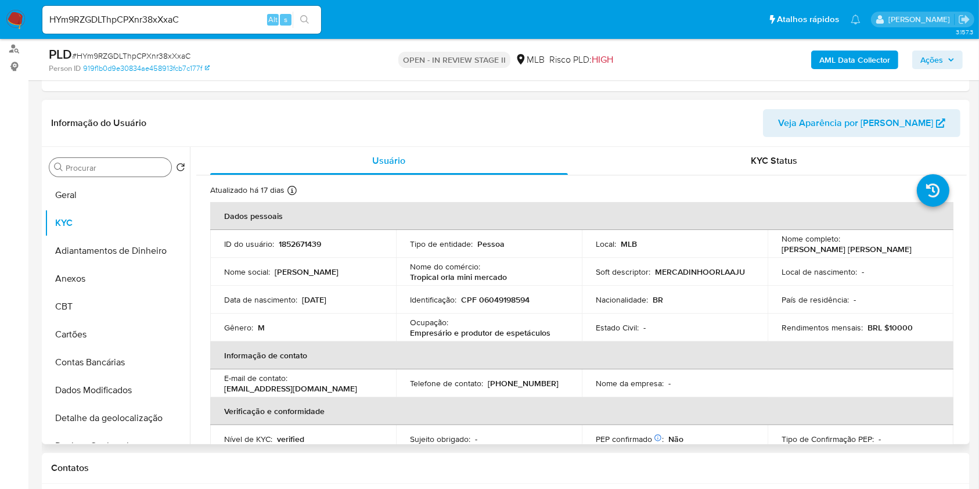
click at [129, 166] on input "Procurar" at bounding box center [116, 168] width 101 height 10
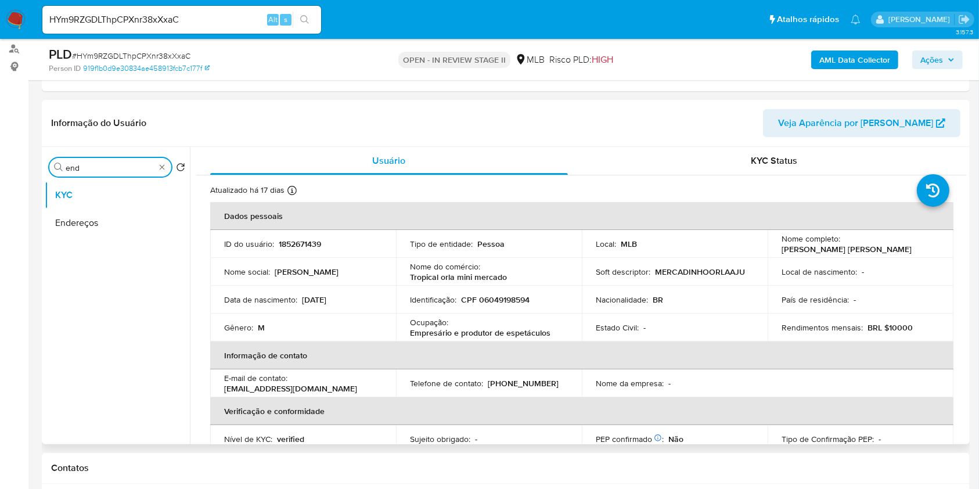
type input "end"
click at [516, 327] on p "Empresário e produtor de espetáculos" at bounding box center [480, 332] width 140 height 10
click at [523, 333] on p "Empresário e produtor de espetáculos" at bounding box center [480, 332] width 140 height 10
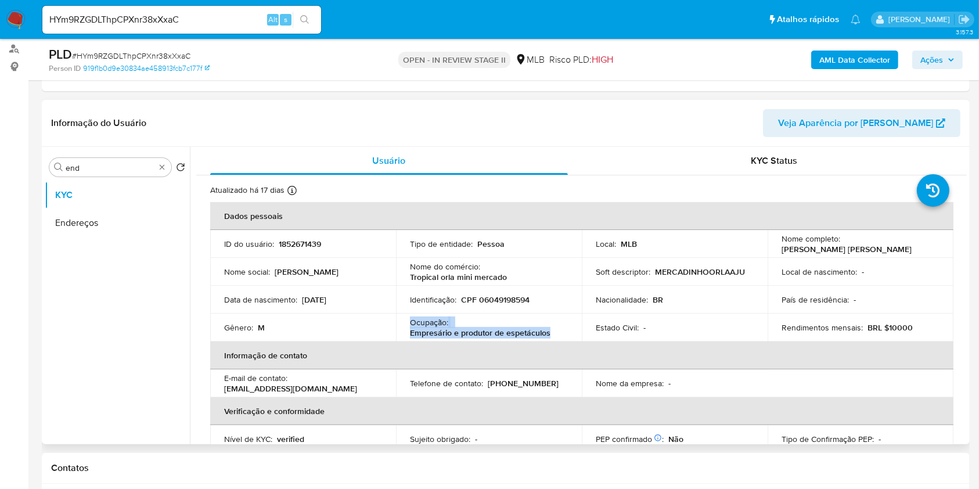
copy div "Ocupação : Empresário e produtor de espetáculos"
click at [528, 321] on div "Ocupação : Empresário e produtor de espetáculos" at bounding box center [489, 327] width 158 height 21
click at [106, 232] on button "Endereços" at bounding box center [113, 223] width 136 height 28
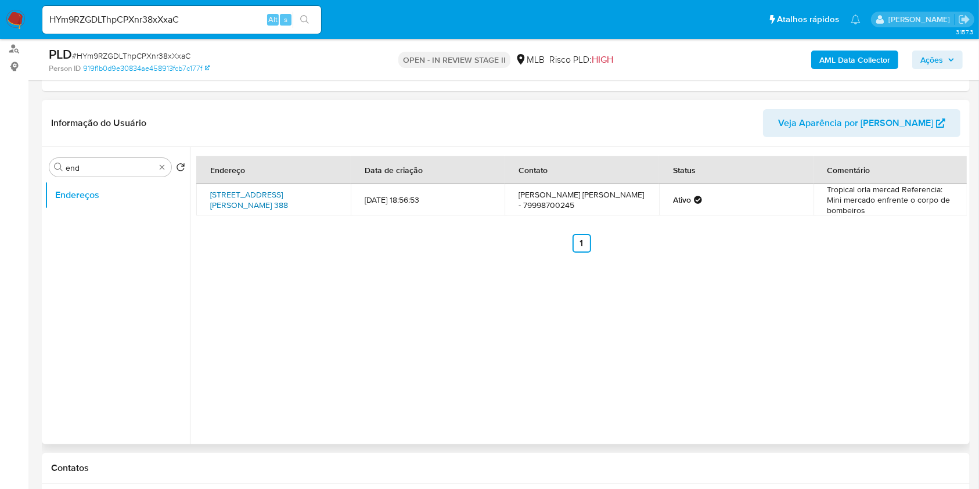
click at [288, 200] on link "[STREET_ADDRESS][PERSON_NAME] 388" at bounding box center [249, 200] width 78 height 22
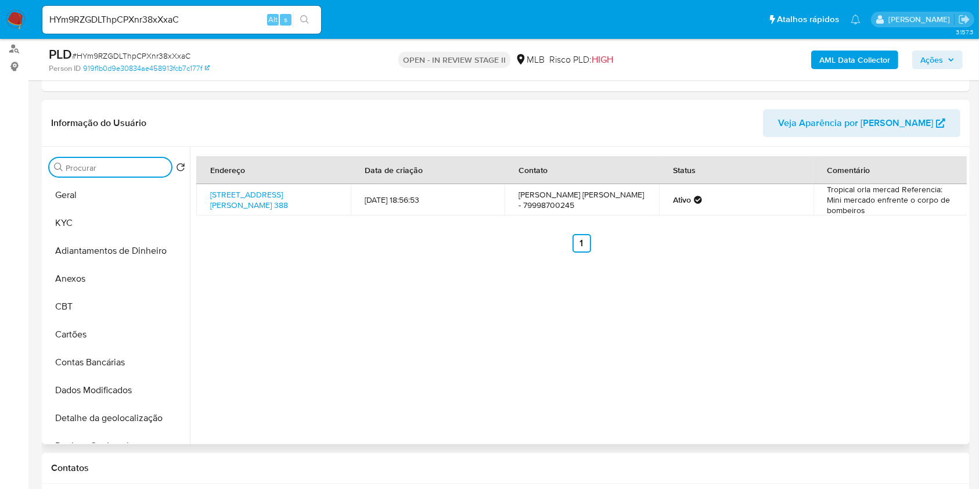
click at [147, 164] on input "Procurar" at bounding box center [116, 168] width 101 height 10
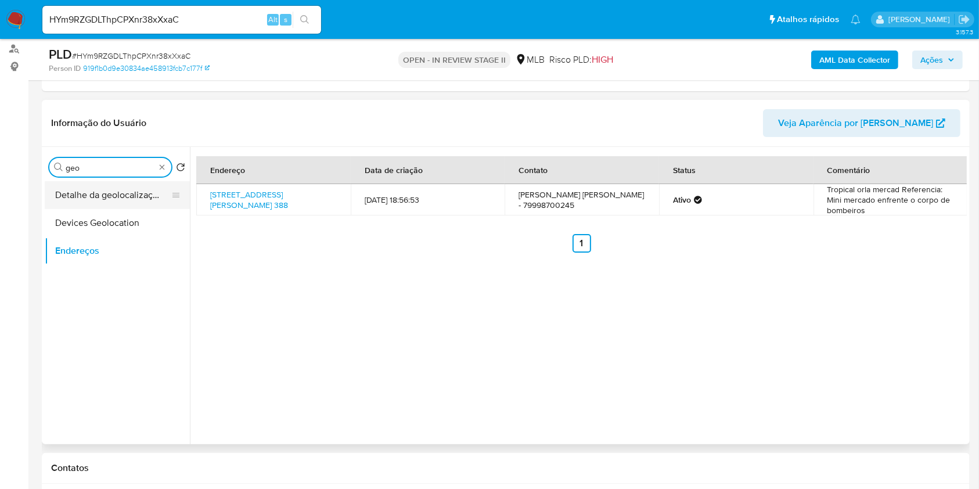
type input "geo"
click at [144, 187] on button "Detalhe da geolocalização" at bounding box center [113, 195] width 136 height 28
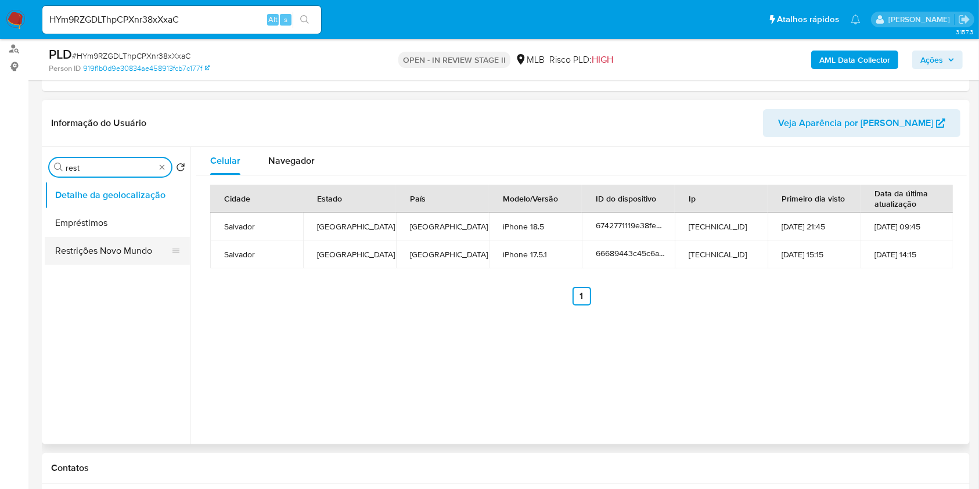
type input "rest"
click at [126, 249] on button "Restrições Novo Mundo" at bounding box center [117, 251] width 145 height 28
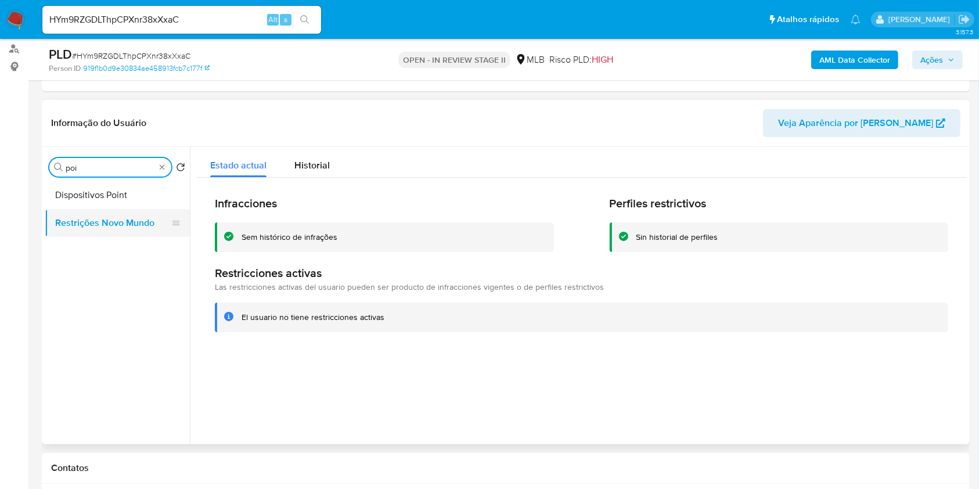
type input "poi"
click at [142, 223] on button "Restrições Novo Mundo" at bounding box center [113, 223] width 136 height 28
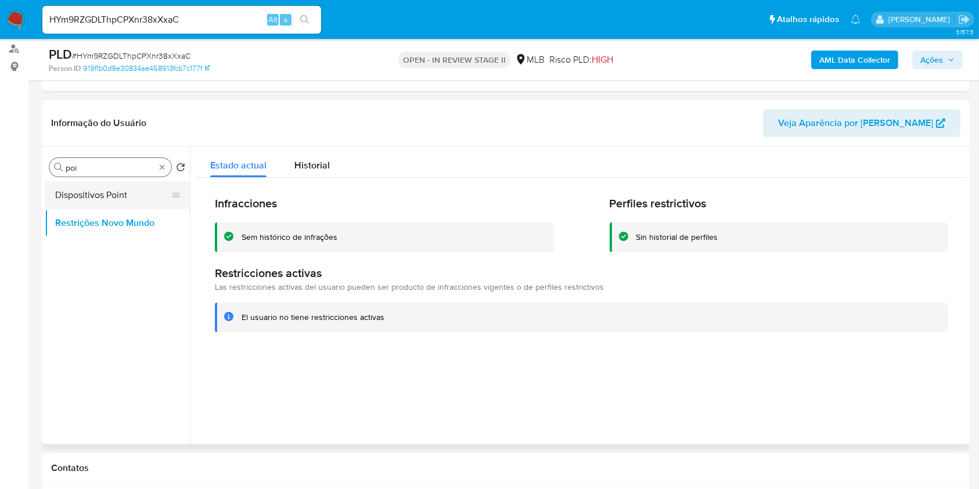
click at [140, 206] on button "Dispositivos Point" at bounding box center [113, 195] width 136 height 28
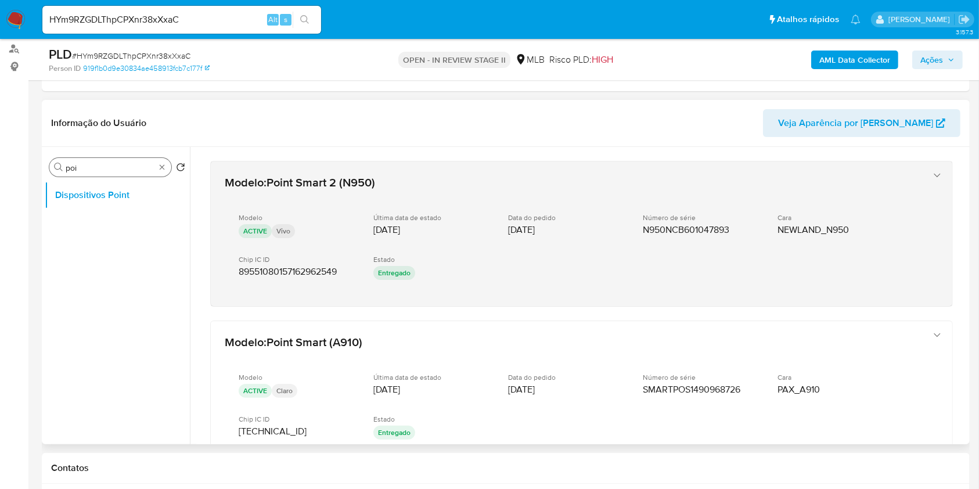
scroll to position [77, 0]
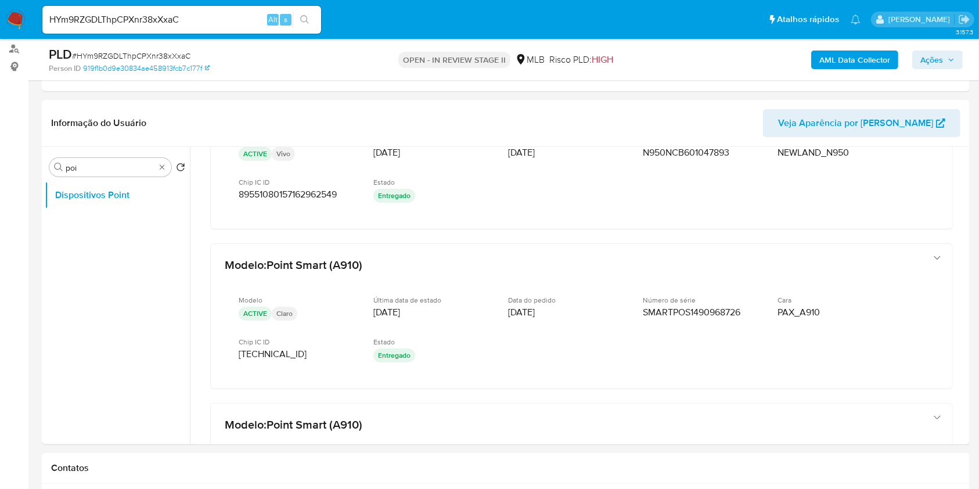
click at [859, 60] on b "AML Data Collector" at bounding box center [854, 60] width 71 height 19
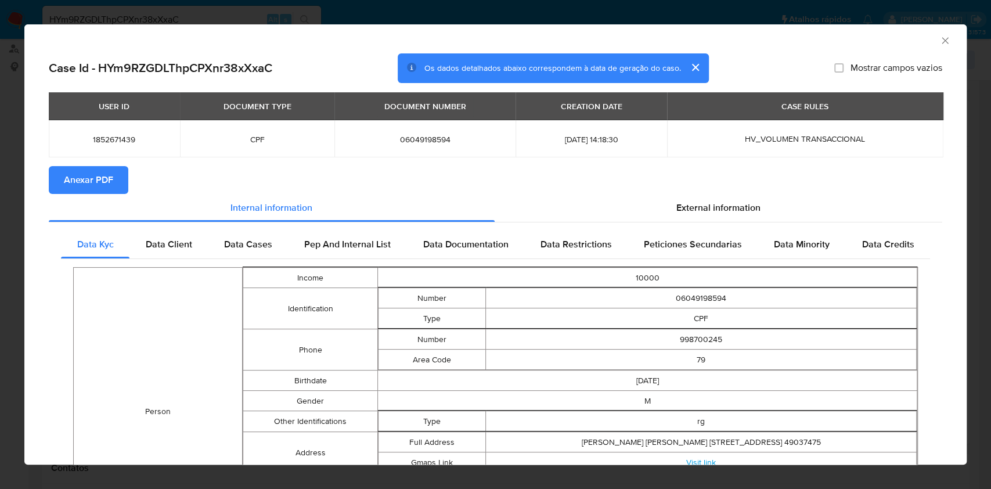
click at [85, 172] on span "Anexar PDF" at bounding box center [88, 180] width 49 height 26
click at [939, 44] on icon "Fechar a janela" at bounding box center [945, 41] width 12 height 12
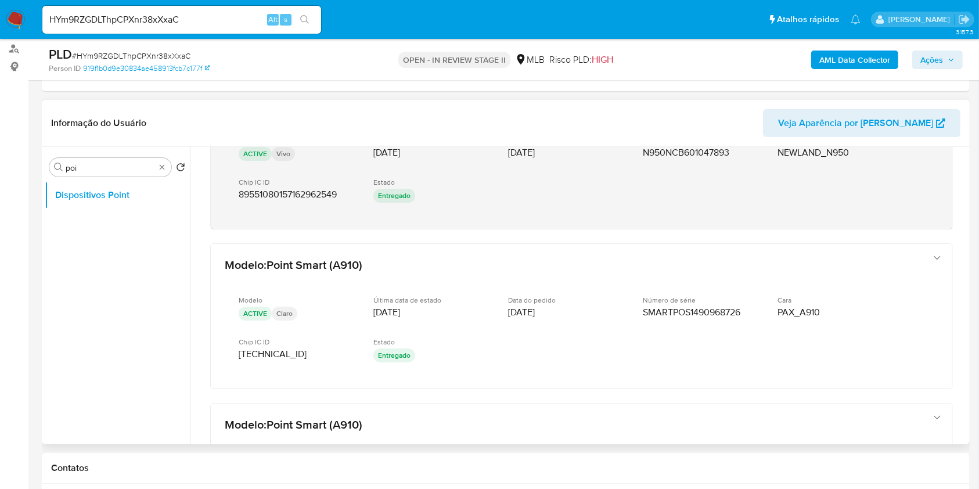
click at [696, 211] on div "Modelo ACTIVE Vivo Última data de estado [DATE] Data do pedido [DATE] Número de…" at bounding box center [570, 171] width 690 height 88
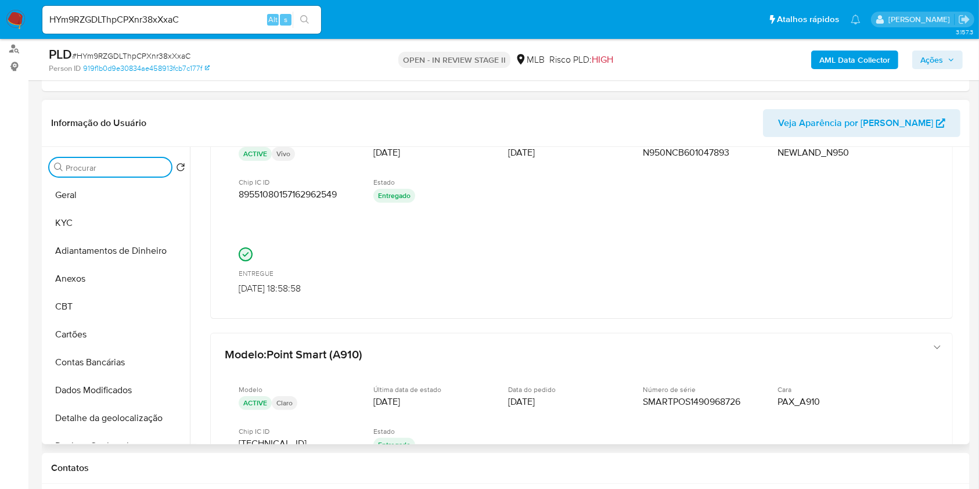
drag, startPoint x: 147, startPoint y: 170, endPoint x: 151, endPoint y: 164, distance: 6.8
click at [151, 164] on input "Procurar" at bounding box center [116, 168] width 101 height 10
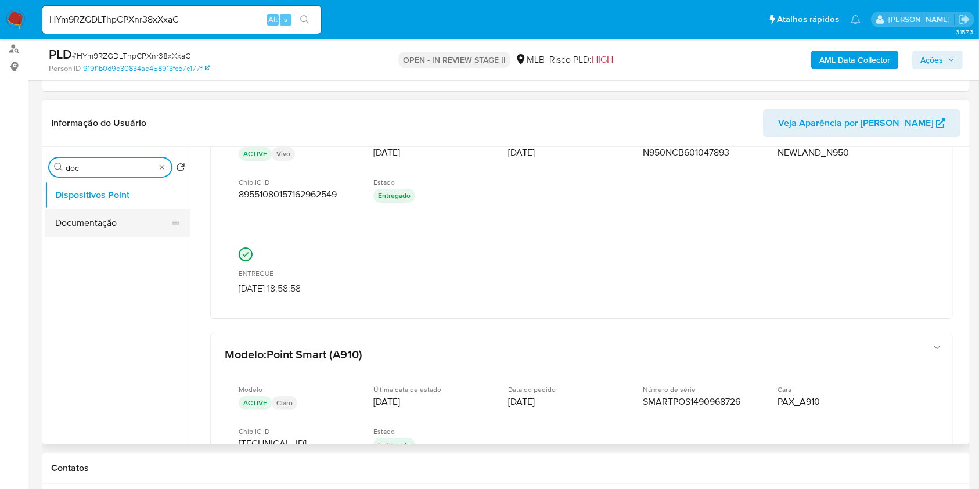
type input "doc"
drag, startPoint x: 116, startPoint y: 225, endPoint x: 149, endPoint y: 236, distance: 34.1
click at [116, 225] on button "Documentação" at bounding box center [117, 223] width 145 height 28
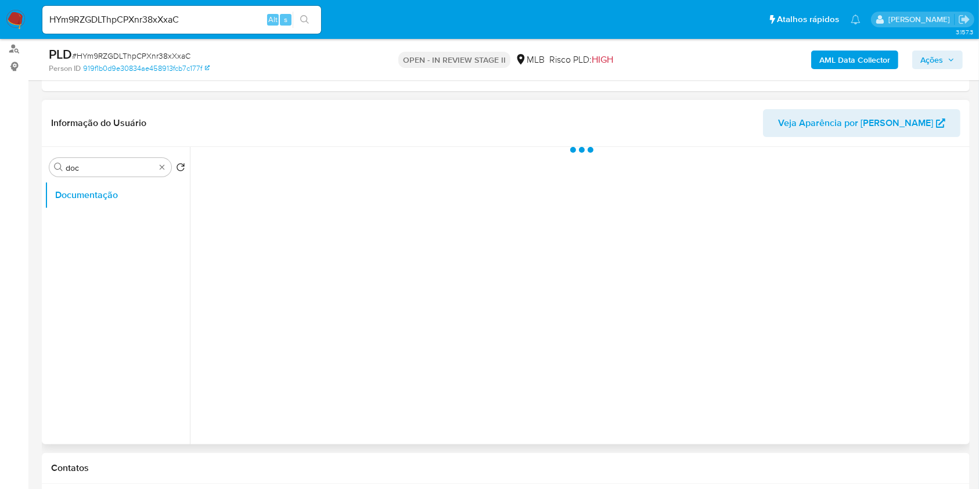
scroll to position [0, 0]
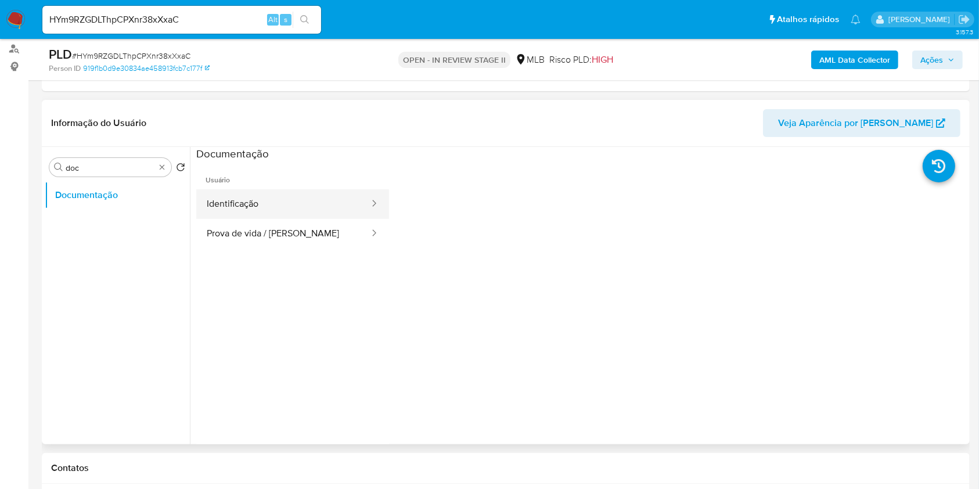
click at [269, 211] on button "Identificação" at bounding box center [283, 204] width 174 height 30
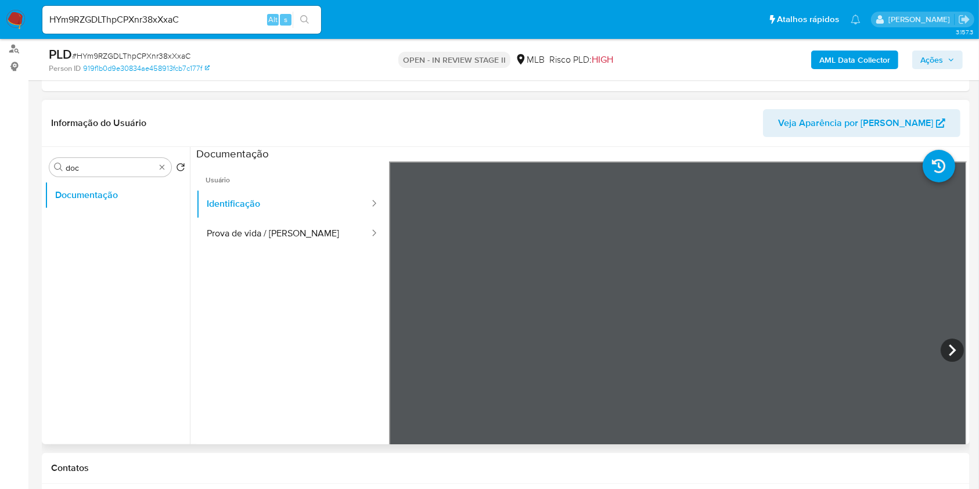
scroll to position [77, 0]
click at [244, 241] on button "Prova de vida / [PERSON_NAME]" at bounding box center [283, 234] width 174 height 30
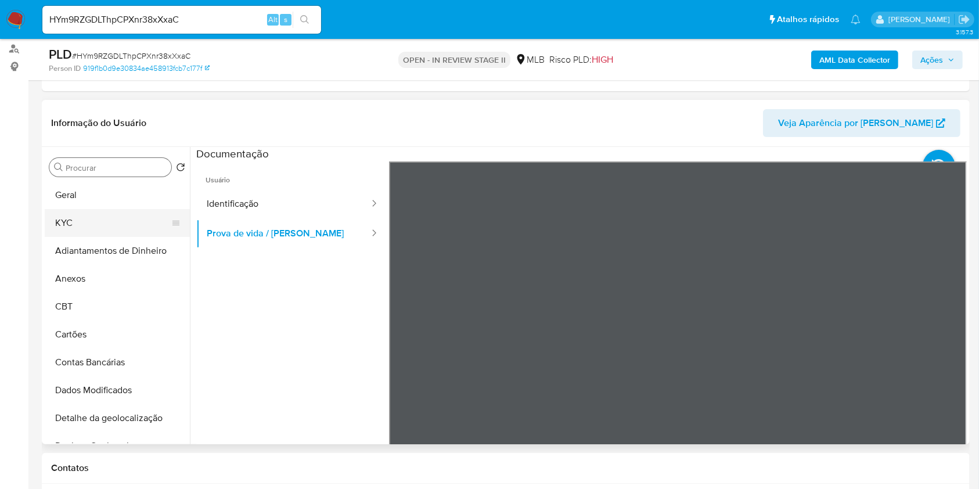
click at [139, 235] on button "KYC" at bounding box center [113, 223] width 136 height 28
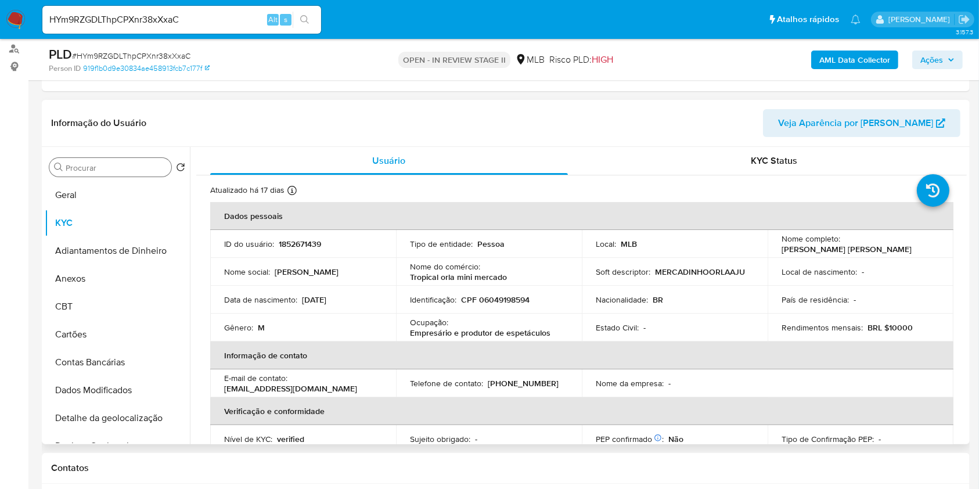
click at [474, 331] on p "Empresário e produtor de espetáculos" at bounding box center [480, 332] width 140 height 10
click at [474, 330] on p "Empresário e produtor de espetáculos" at bounding box center [480, 332] width 140 height 10
copy div "Ocupação : Empresário e produtor de espetáculos"
click at [576, 306] on td "Identificação : CPF 06049198594" at bounding box center [489, 300] width 186 height 28
